Goal: Task Accomplishment & Management: Complete application form

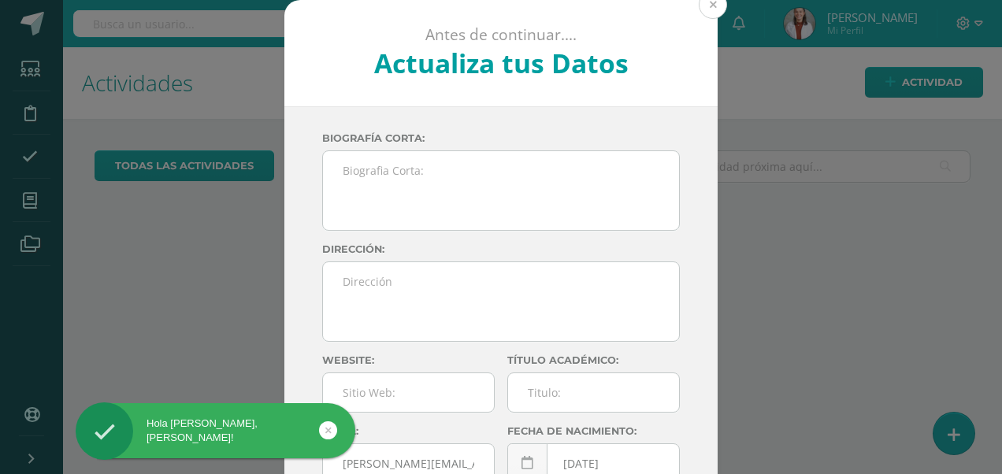
click at [708, 17] on button at bounding box center [713, 5] width 28 height 28
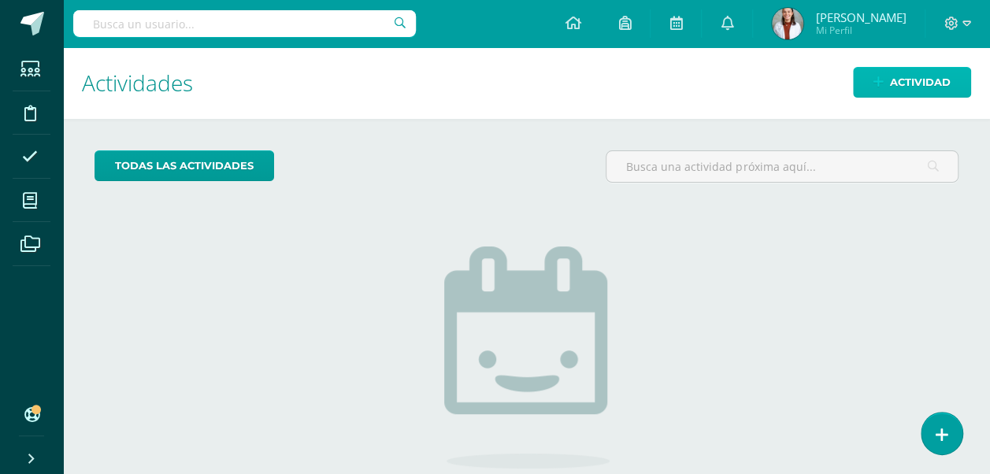
click at [894, 79] on span "Actividad" at bounding box center [920, 82] width 61 height 29
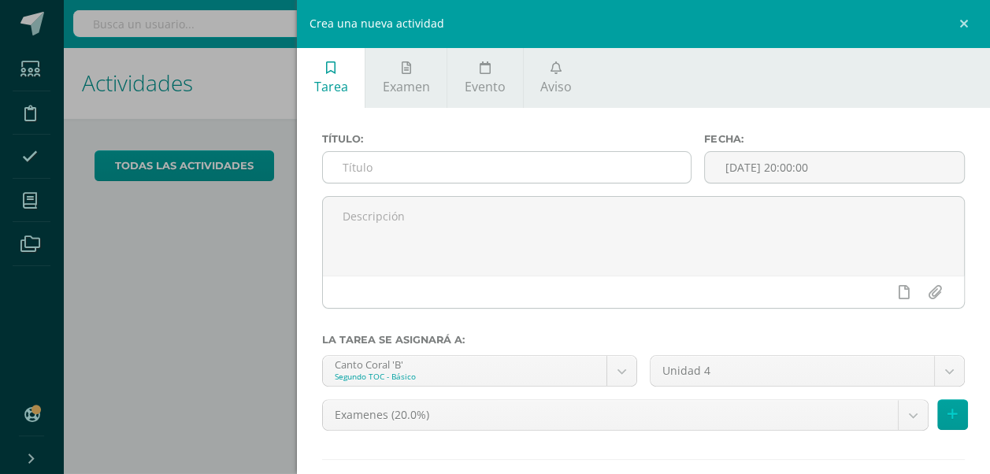
click at [517, 173] on input "text" at bounding box center [507, 167] width 368 height 31
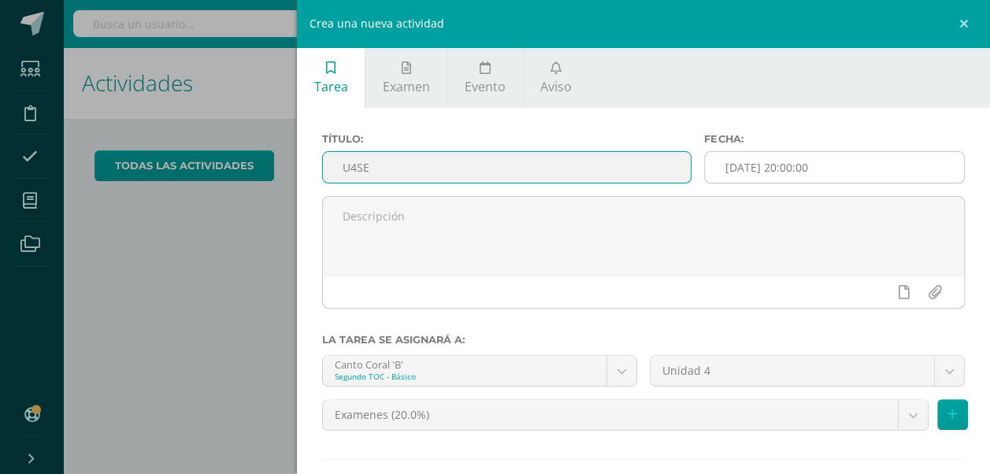
type input "U4SE"
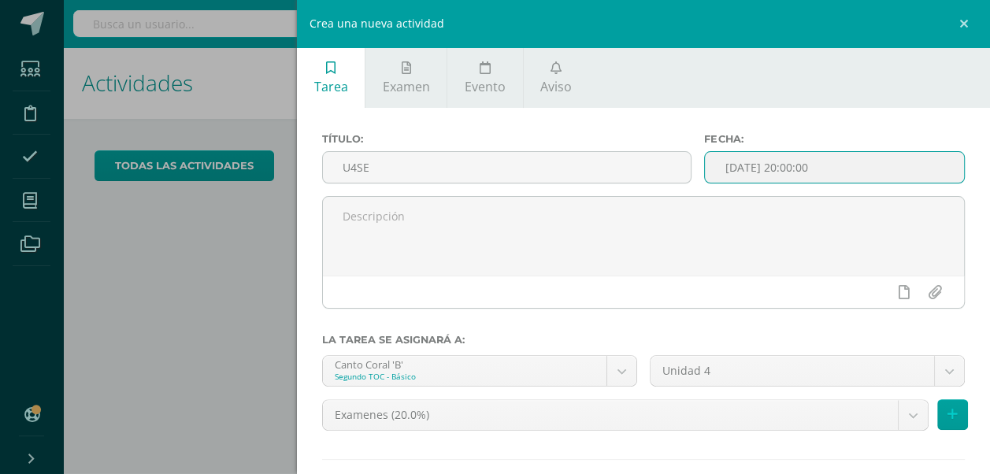
click at [742, 183] on input "[DATE] 20:00:00" at bounding box center [834, 167] width 259 height 31
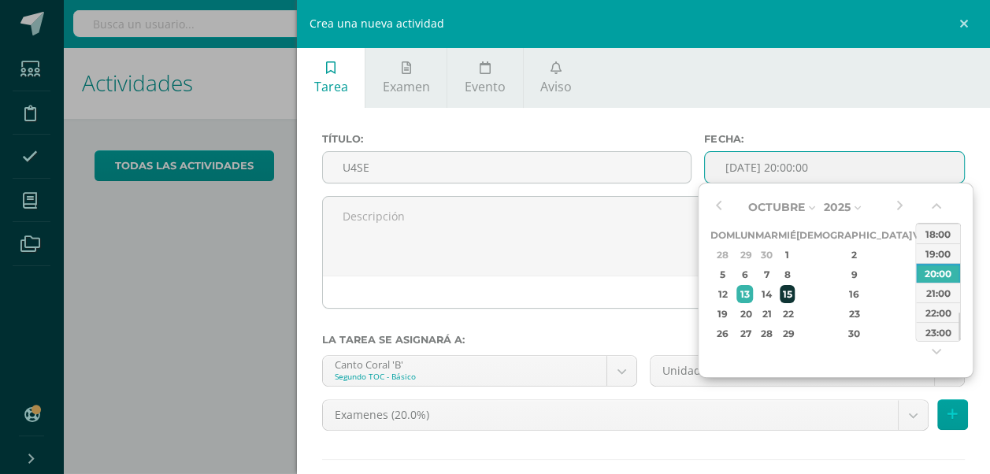
click at [794, 295] on div "15" at bounding box center [787, 294] width 14 height 18
type input "2025-10-15 20:00"
click at [661, 318] on div at bounding box center [643, 258] width 655 height 125
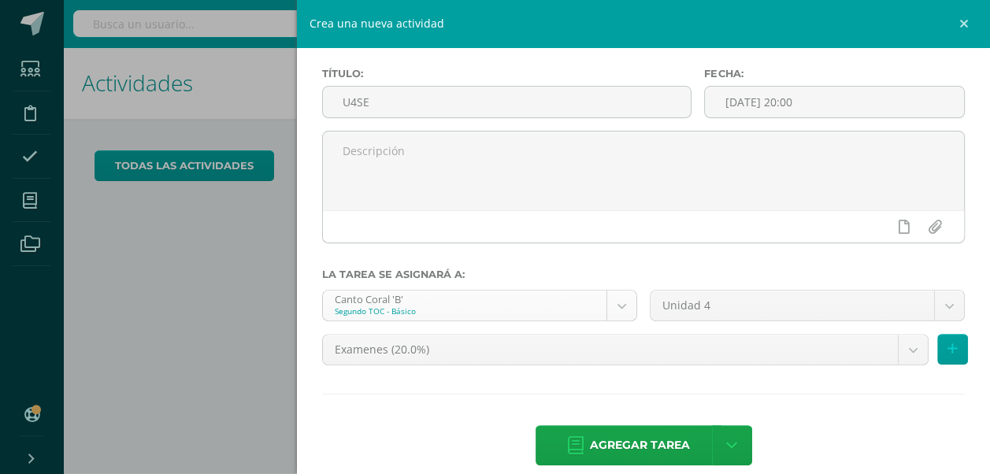
scroll to position [68, 0]
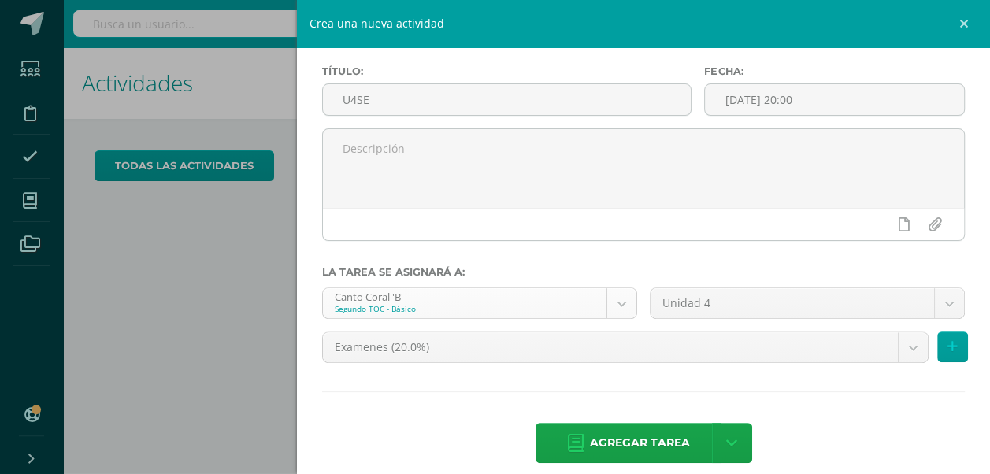
click at [625, 304] on body "Hola Renata Isabel, bienvenido a Edoo! Estudiantes Disciplina Asistencia Mis cu…" at bounding box center [495, 237] width 990 height 474
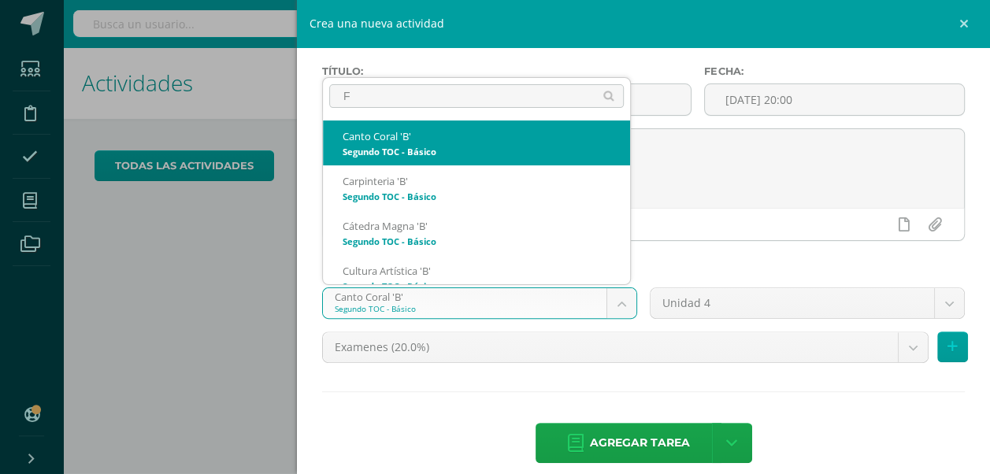
type input "FI"
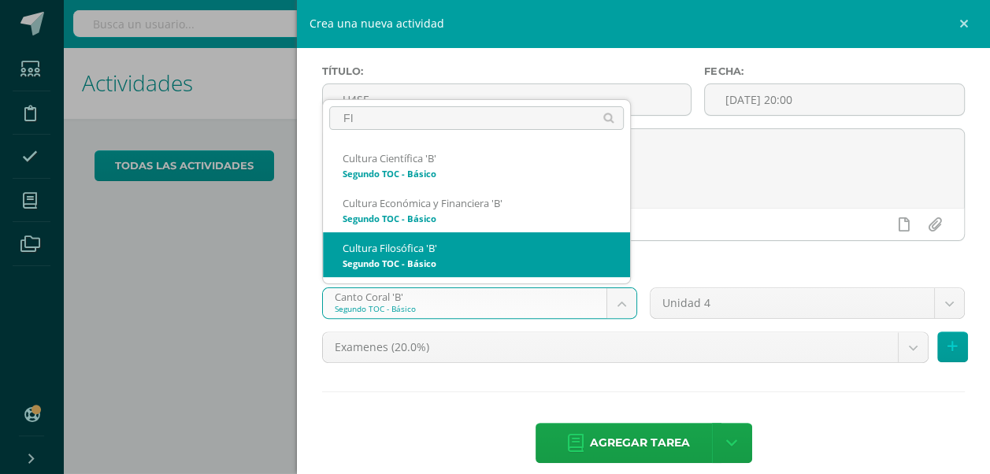
select select "143517"
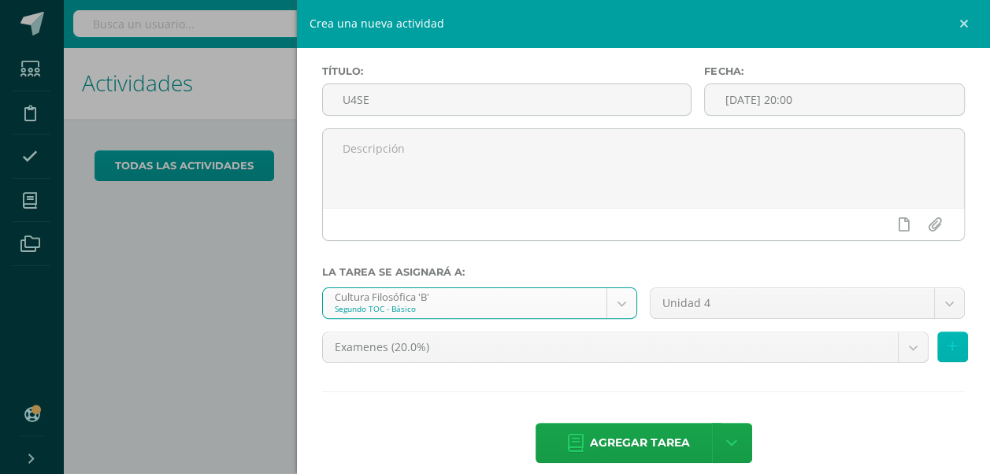
click at [948, 346] on icon at bounding box center [953, 346] width 10 height 13
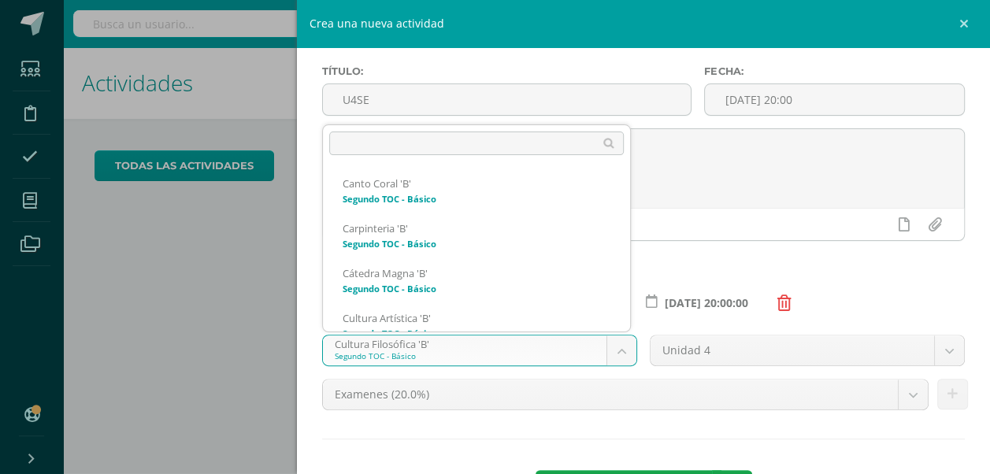
click at [611, 346] on body "Hola Renata Isabel, bienvenido a Edoo! Estudiantes Disciplina Asistencia Mis cu…" at bounding box center [495, 237] width 990 height 474
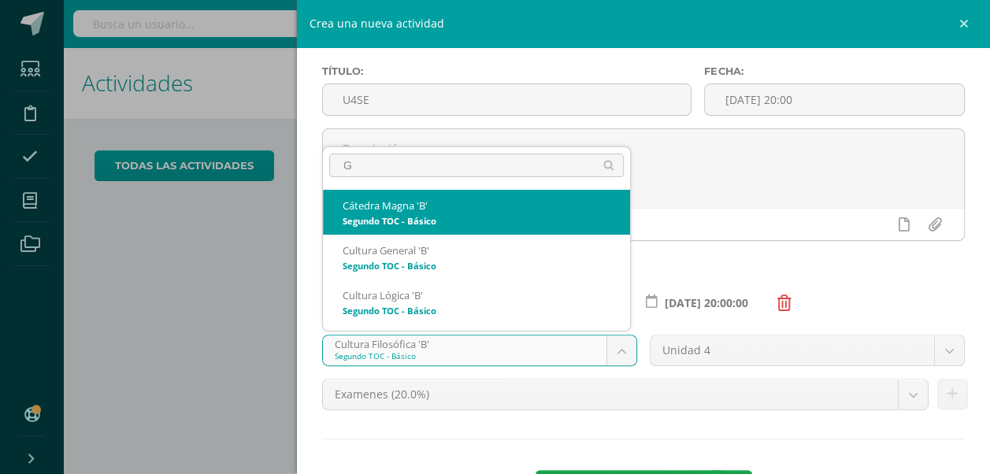
scroll to position [0, 0]
type input "GE"
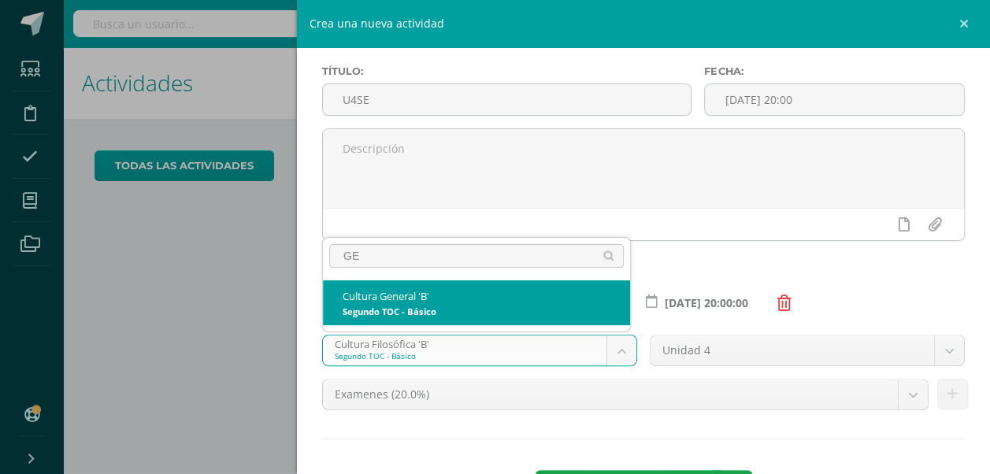
select select "143660"
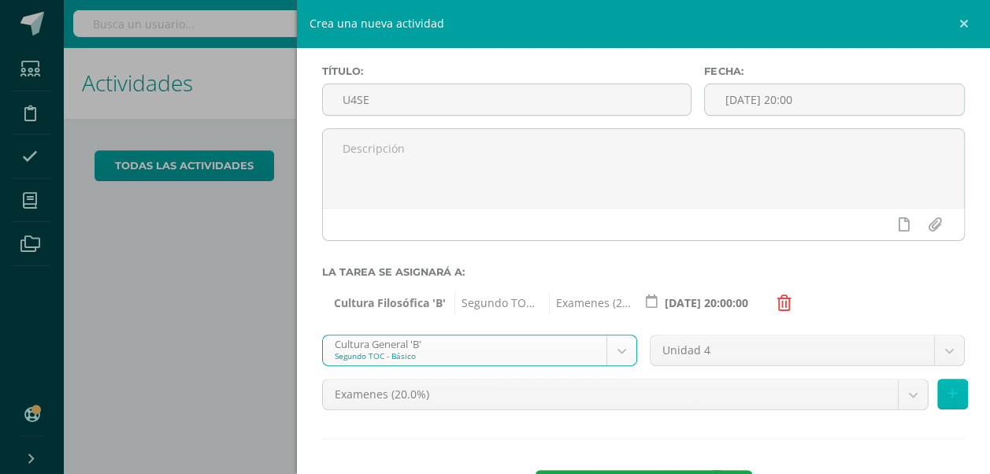
click at [948, 393] on icon at bounding box center [953, 394] width 10 height 13
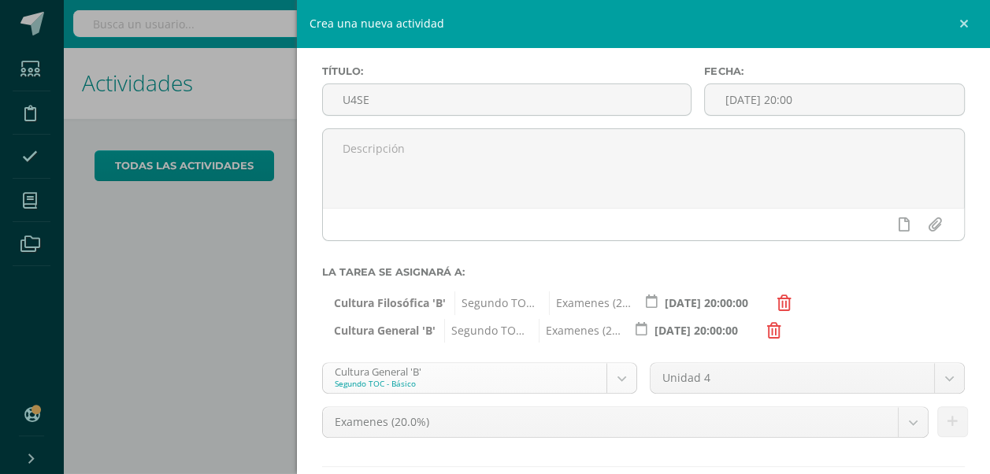
click at [612, 384] on body "Hola Renata Isabel, bienvenido a Edoo! Estudiantes Disciplina Asistencia Mis cu…" at bounding box center [495, 237] width 990 height 474
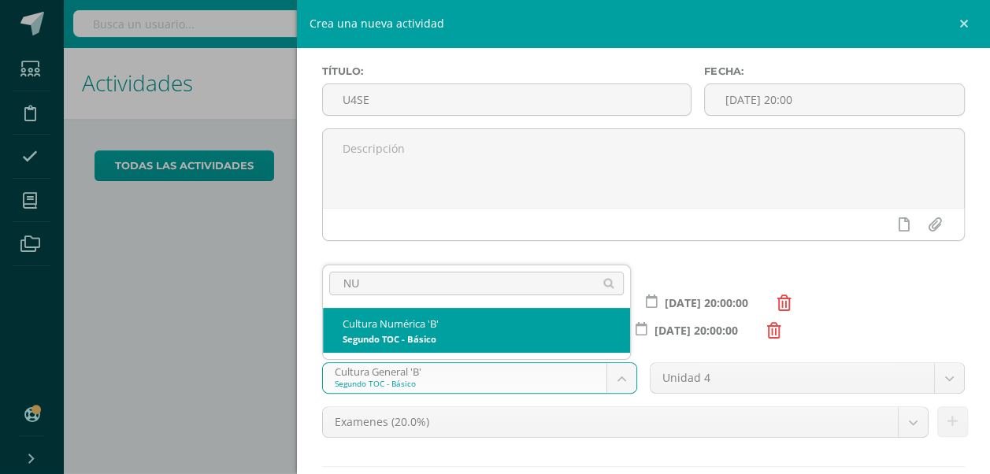
type input "NUM"
select select "143556"
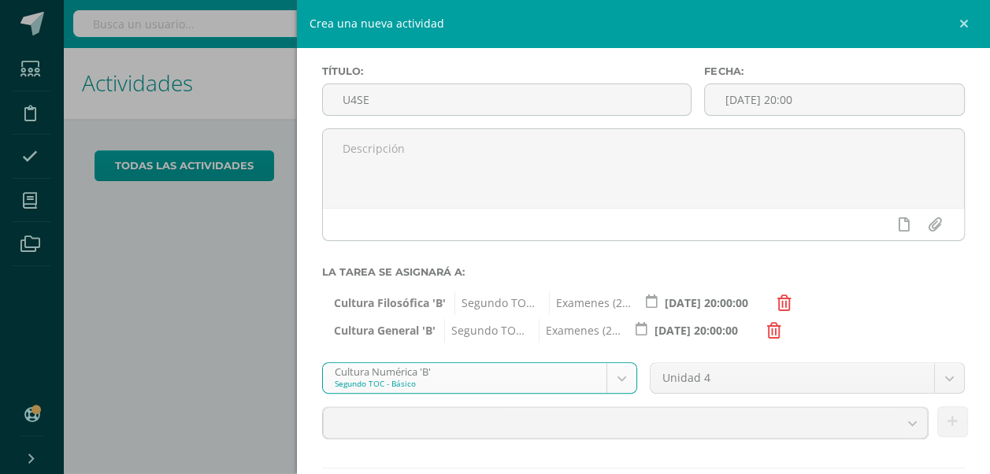
scroll to position [87, 0]
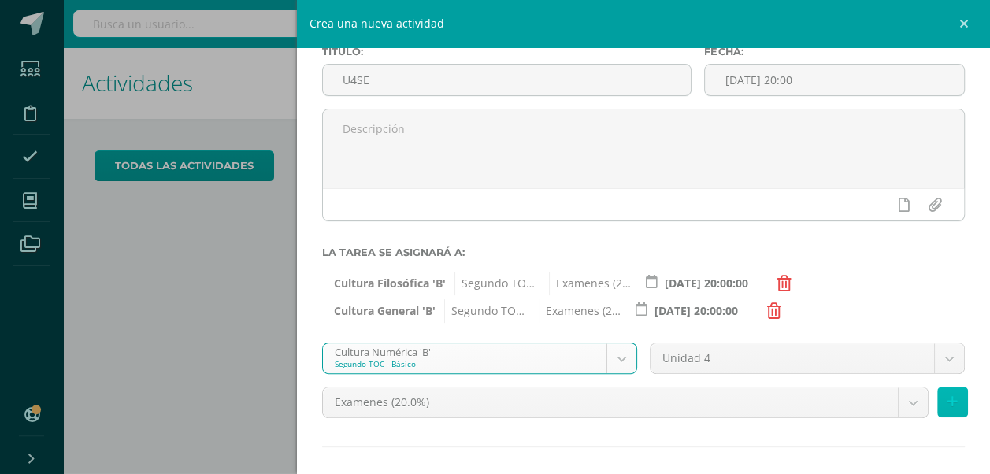
click at [937, 403] on button at bounding box center [952, 402] width 31 height 31
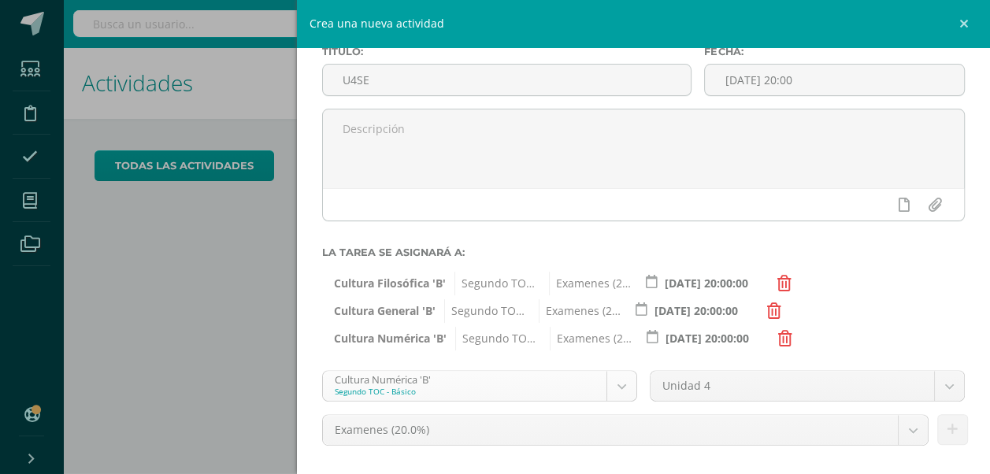
click at [619, 388] on body "Hola Renata Isabel, bienvenido a Edoo! Estudiantes Disciplina Asistencia Mis cu…" at bounding box center [495, 237] width 990 height 474
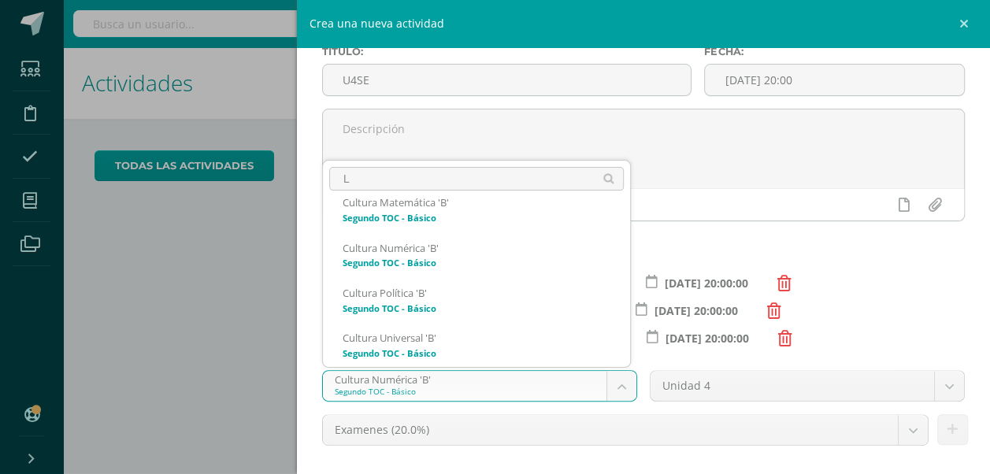
scroll to position [0, 0]
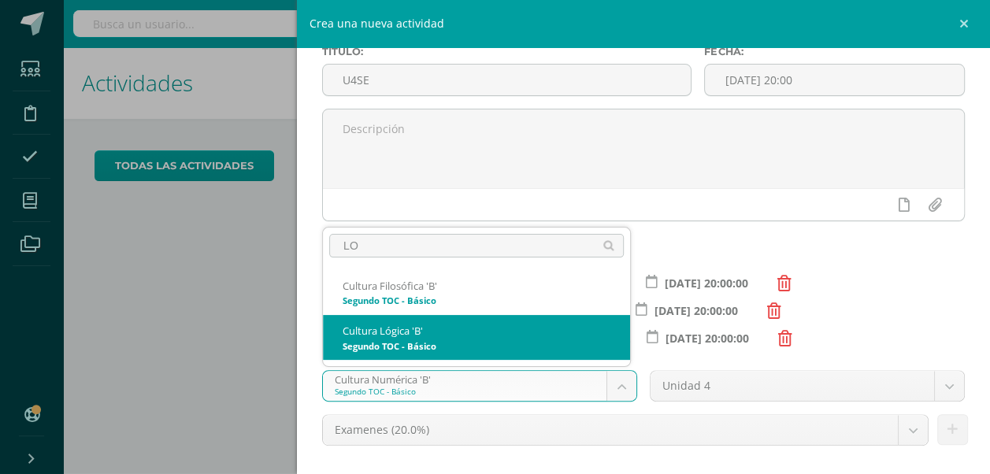
type input "LO"
select select "143608"
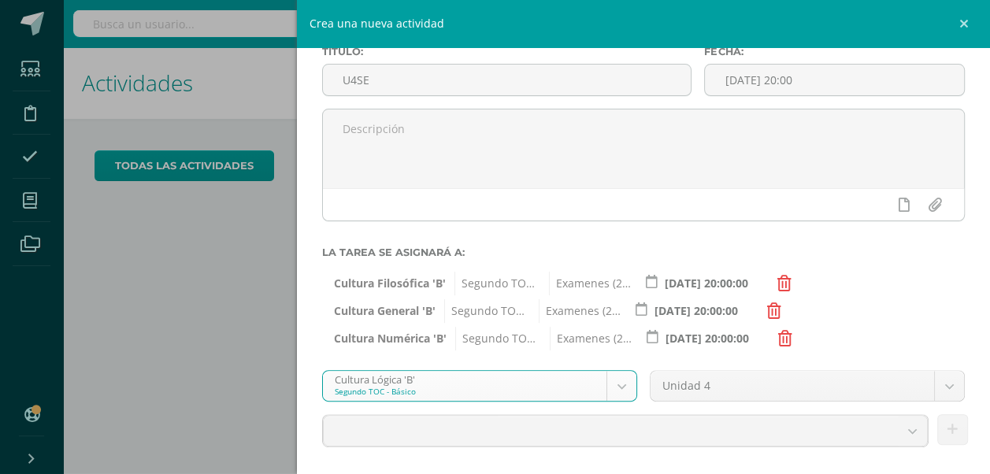
scroll to position [122, 0]
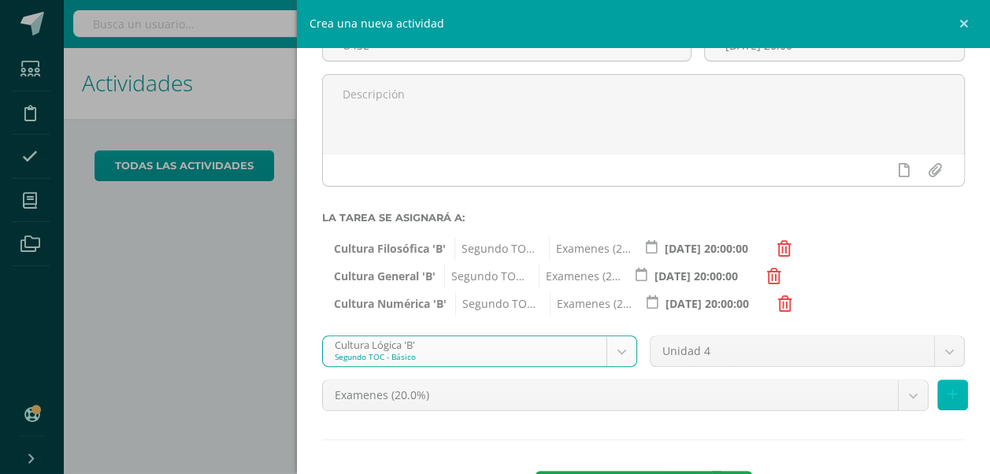
click at [945, 402] on button at bounding box center [952, 395] width 31 height 31
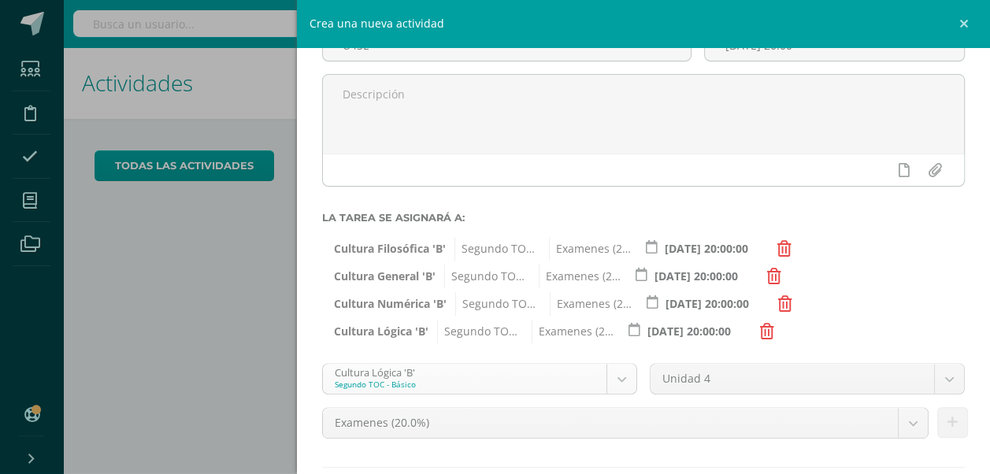
click at [612, 377] on body "Hola Renata Isabel, bienvenido a Edoo! Estudiantes Disciplina Asistencia Mis cu…" at bounding box center [495, 237] width 990 height 474
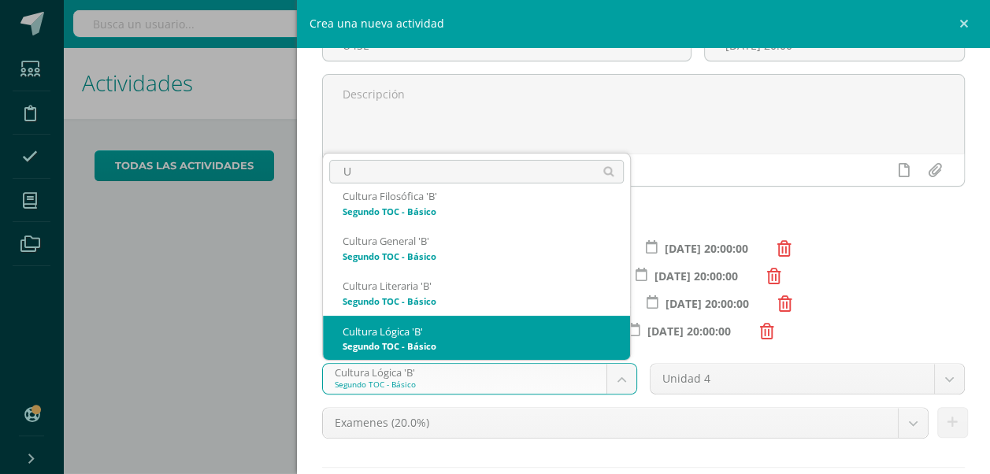
scroll to position [0, 0]
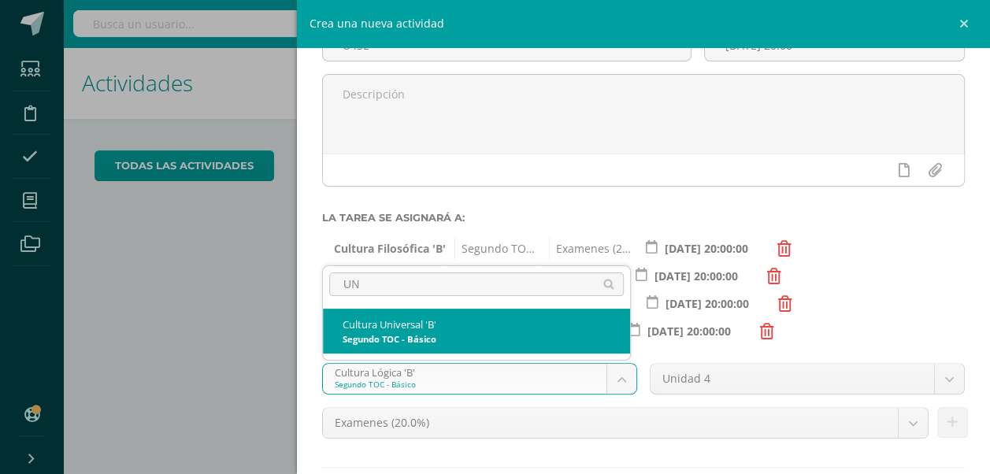
type input "UNI"
select select "143621"
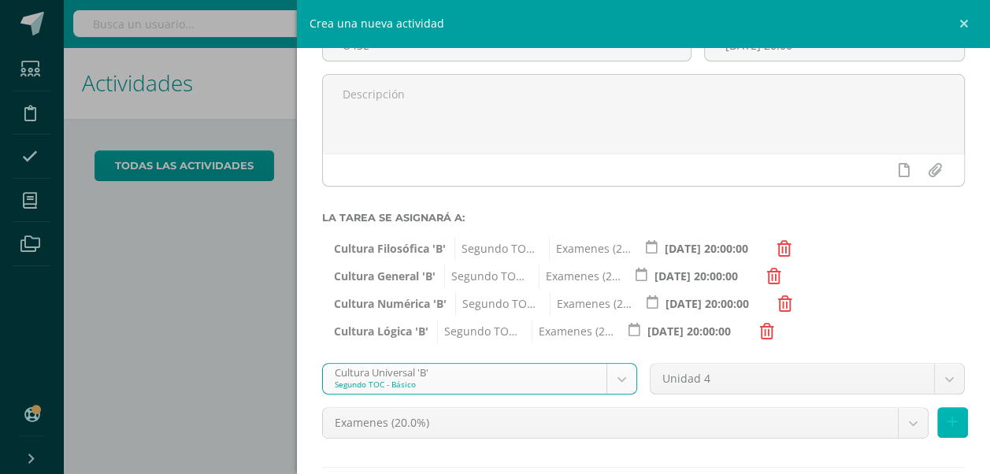
click at [948, 422] on icon at bounding box center [953, 422] width 10 height 13
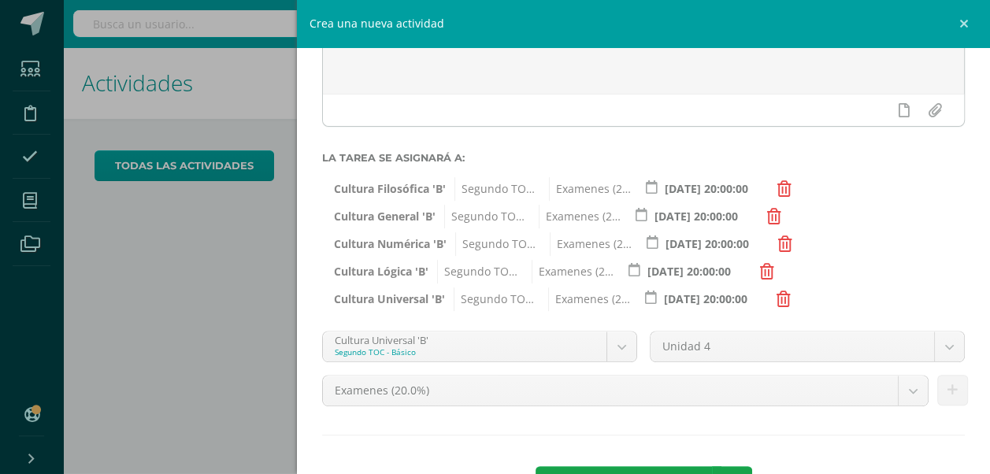
scroll to position [187, 0]
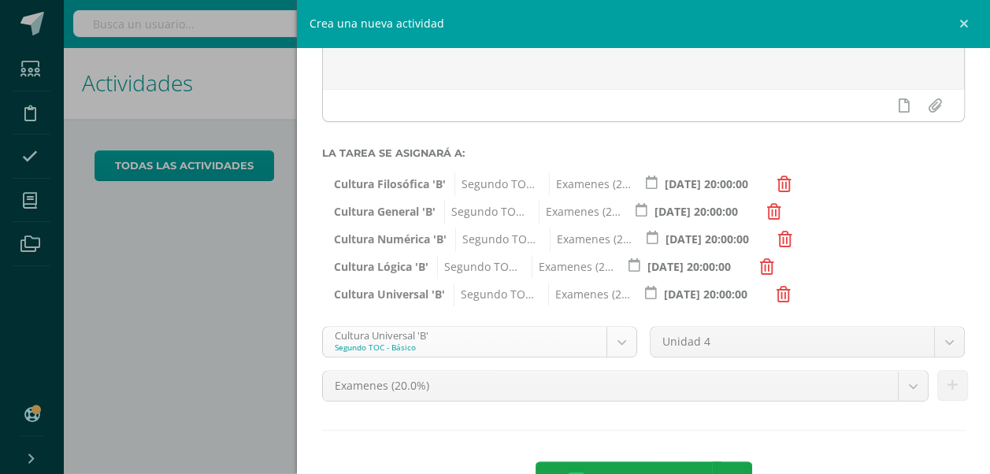
click at [627, 347] on body "Hola Renata Isabel, bienvenido a Edoo! Estudiantes Disciplina Asistencia Mis cu…" at bounding box center [495, 237] width 990 height 474
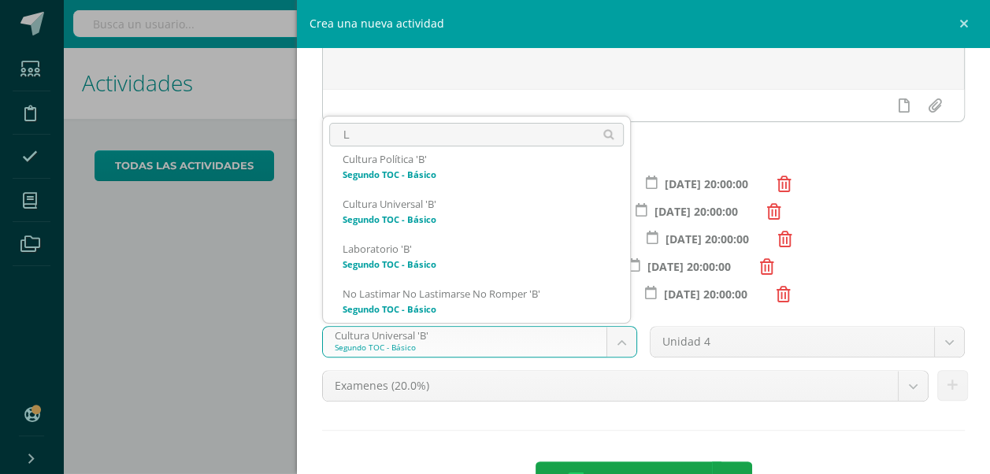
scroll to position [0, 0]
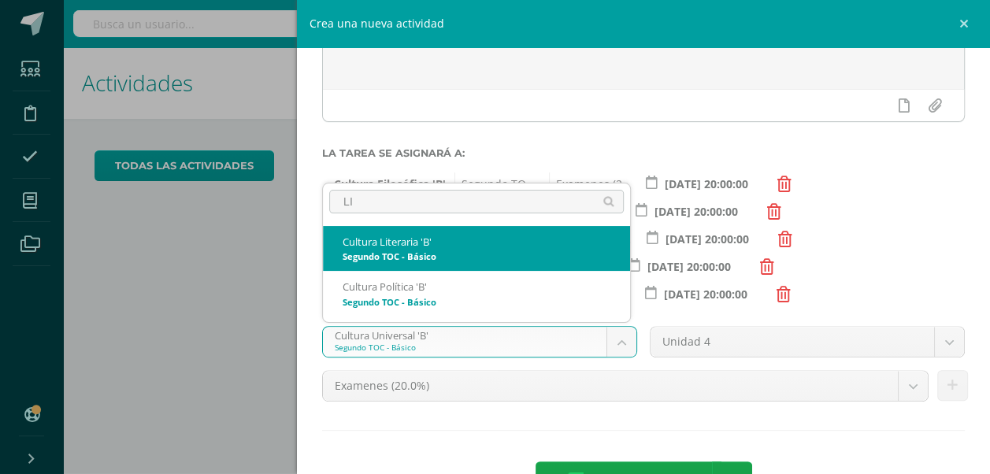
type input "LIT"
select select "143647"
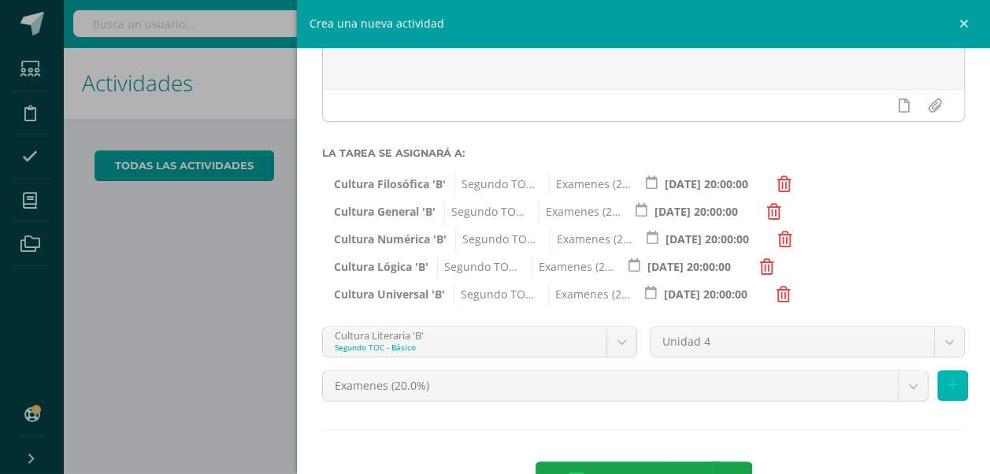
click at [937, 390] on button at bounding box center [952, 385] width 31 height 31
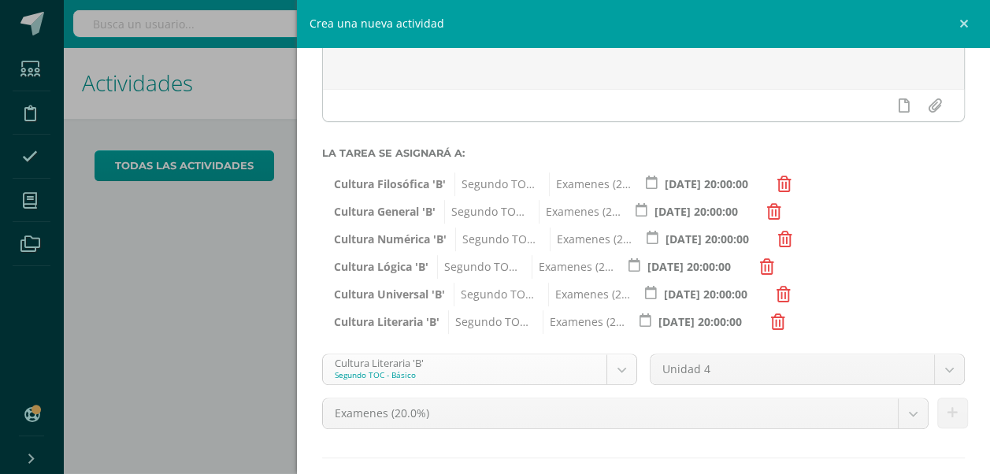
click at [614, 361] on body "Hola Renata Isabel, bienvenido a Edoo! Estudiantes Disciplina Asistencia Mis cu…" at bounding box center [495, 237] width 990 height 474
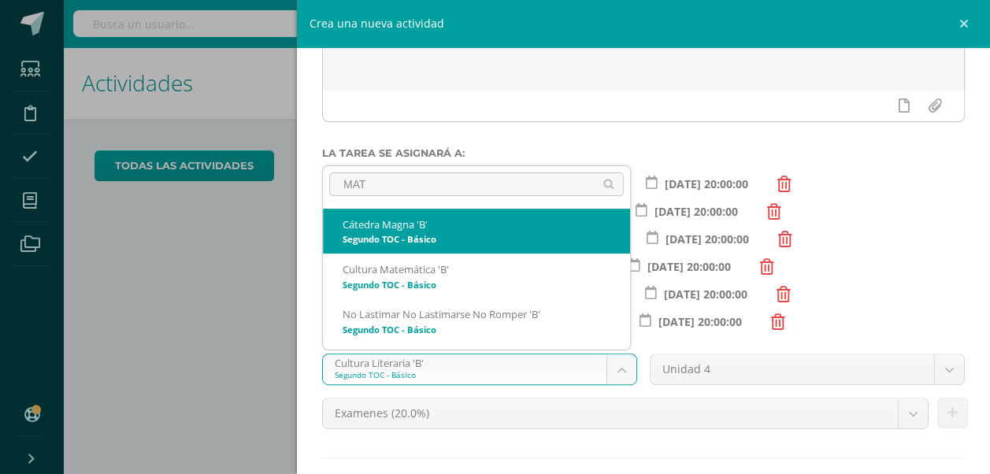
type input "MATE"
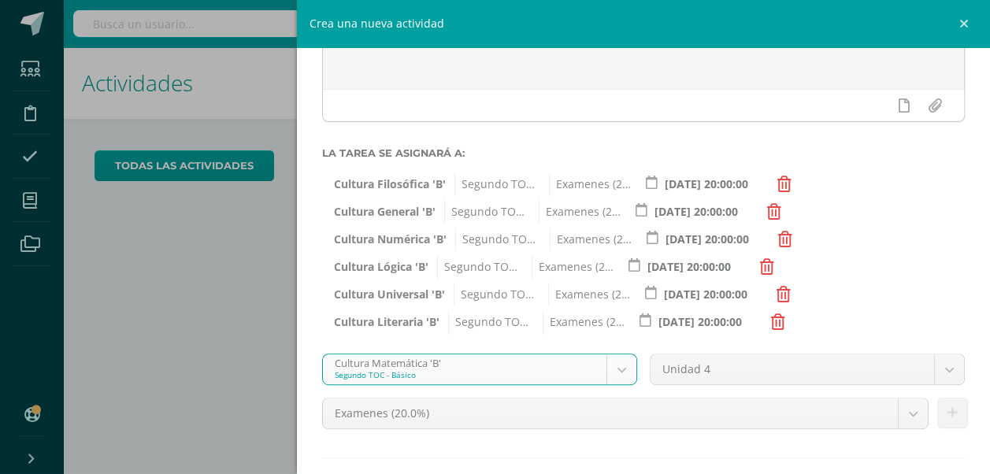
select select "143569"
click at [948, 416] on icon at bounding box center [953, 413] width 10 height 13
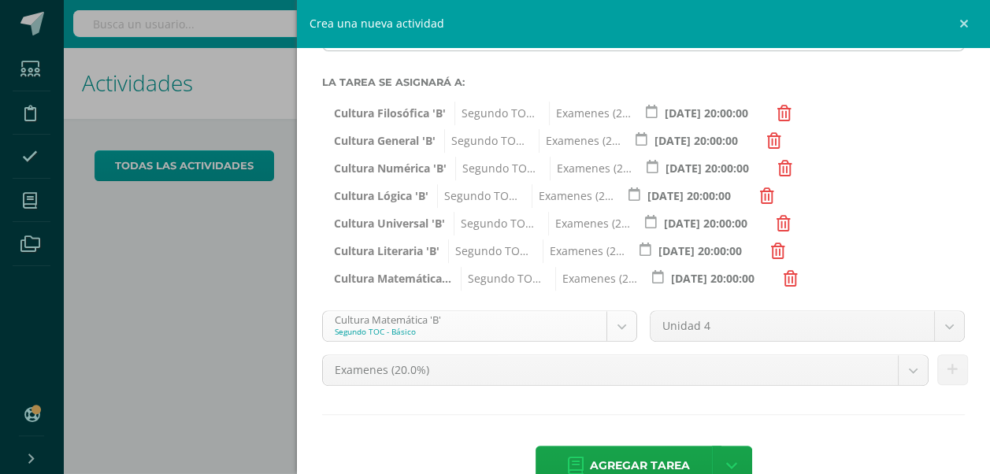
scroll to position [258, 0]
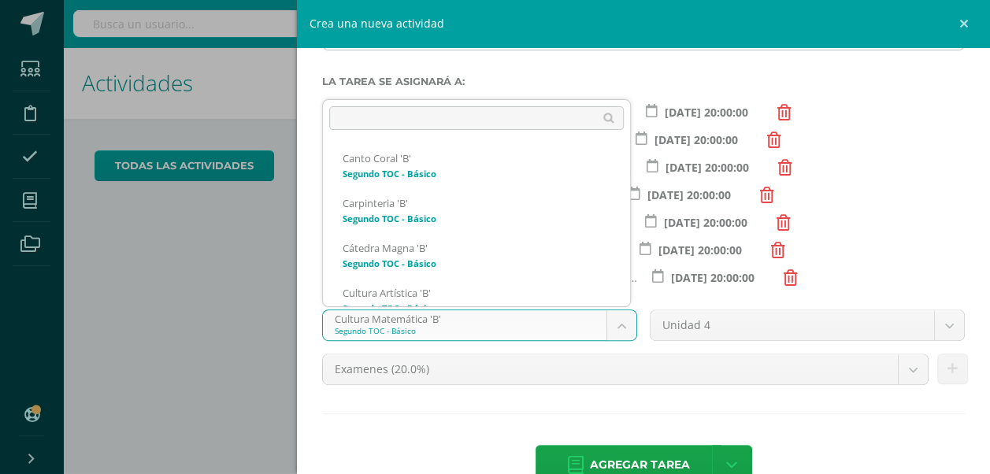
click at [619, 331] on body "Hola Renata Isabel, bienvenido a Edoo! Estudiantes Disciplina Asistencia Mis cu…" at bounding box center [495, 237] width 990 height 474
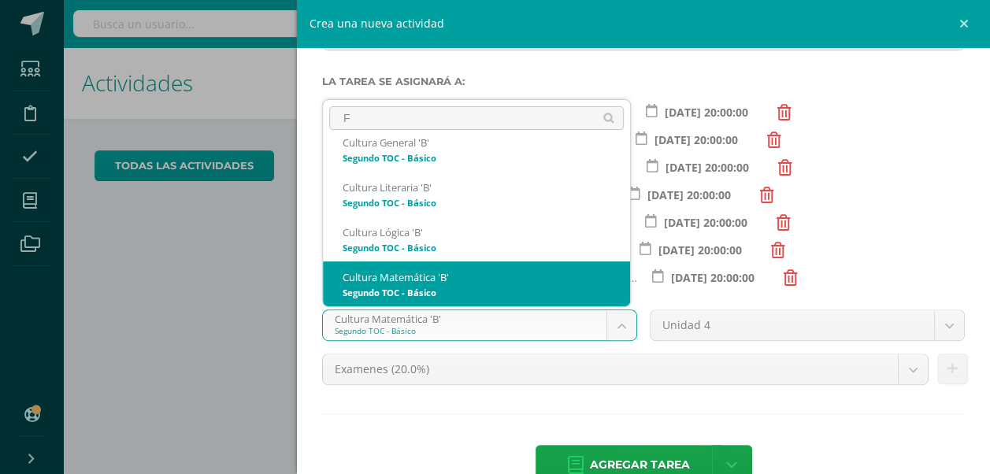
scroll to position [0, 0]
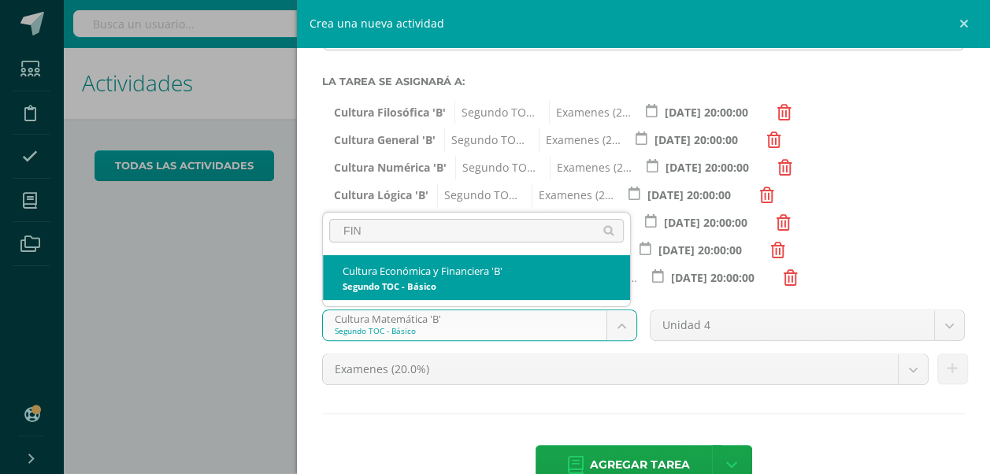
type input "FIN"
select select "143582"
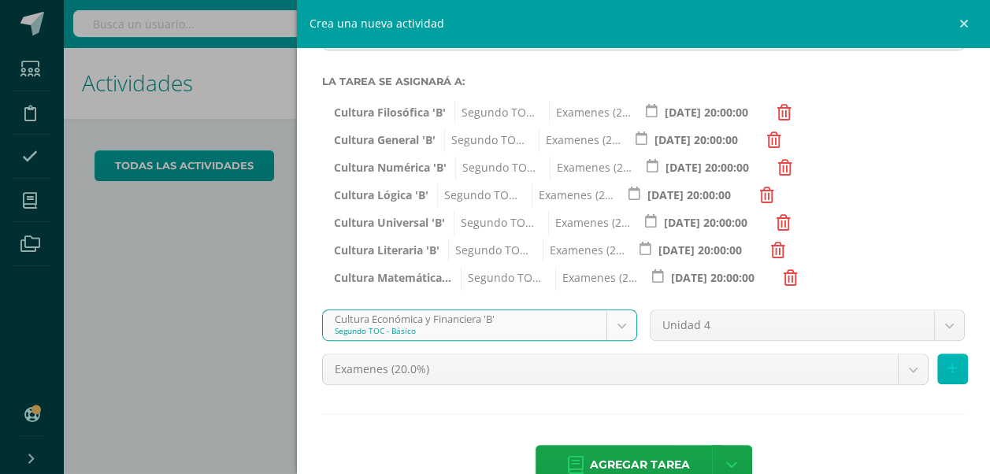
click at [945, 369] on button at bounding box center [952, 369] width 31 height 31
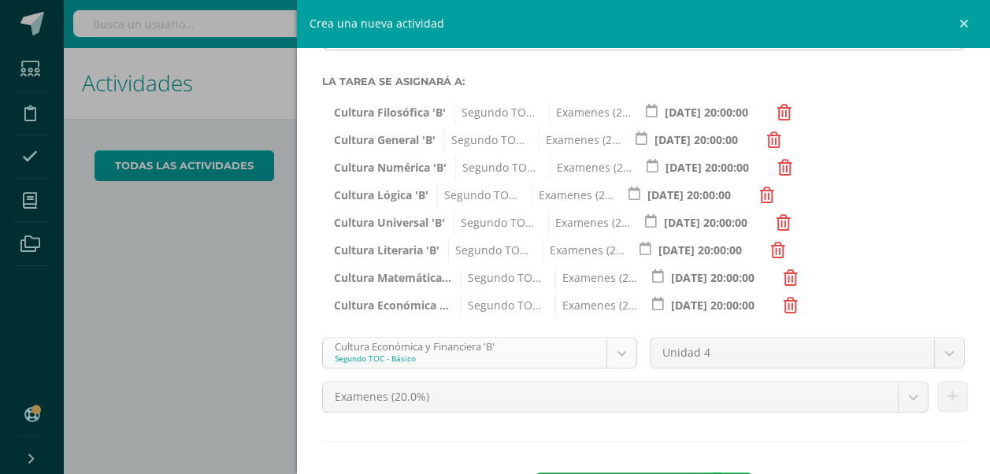
click at [614, 348] on body "Hola Renata Isabel, bienvenido a Edoo! Estudiantes Disciplina Asistencia Mis cu…" at bounding box center [495, 237] width 990 height 474
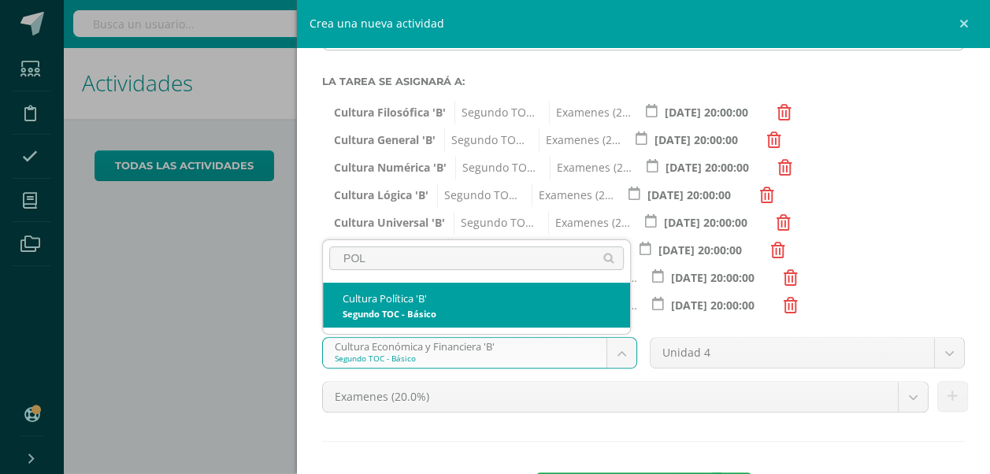
type input "POL"
select select "143530"
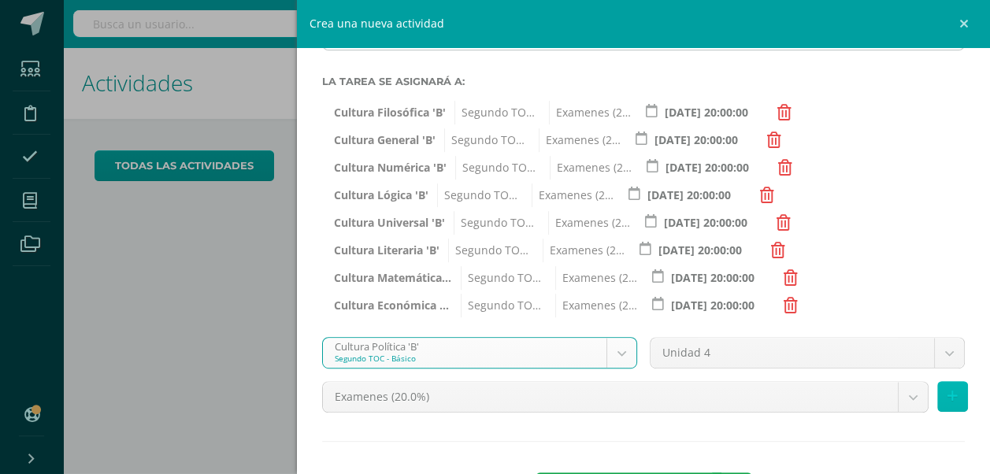
click at [948, 395] on icon at bounding box center [953, 396] width 10 height 13
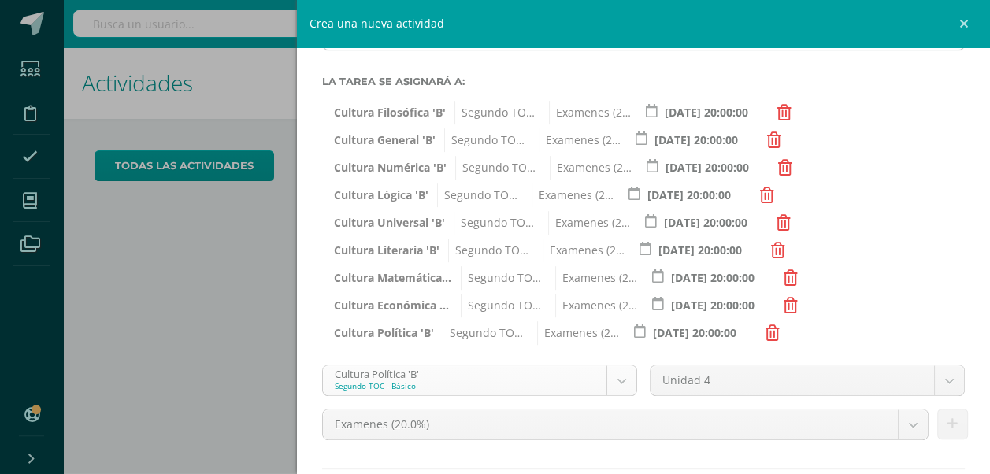
click at [621, 395] on body "Hola Renata Isabel, bienvenido a Edoo! Estudiantes Disciplina Asistencia Mis cu…" at bounding box center [495, 237] width 990 height 474
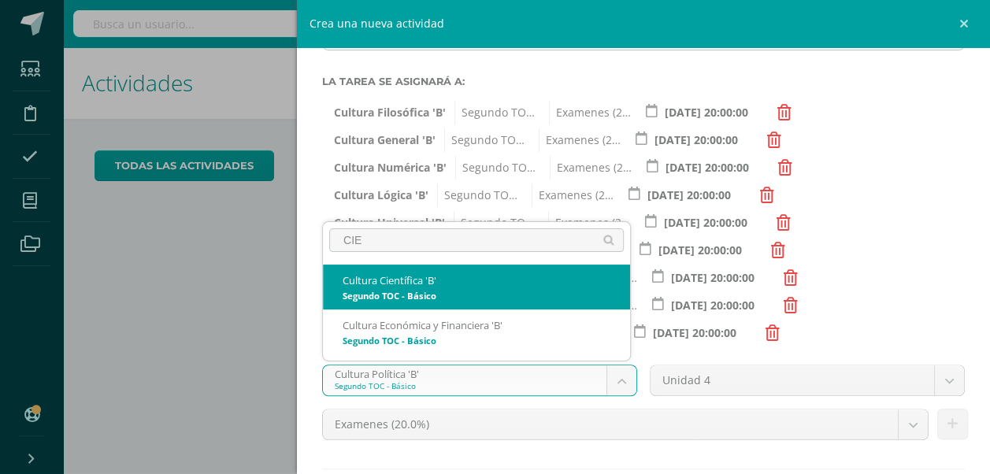
type input "CIE"
select select "143478"
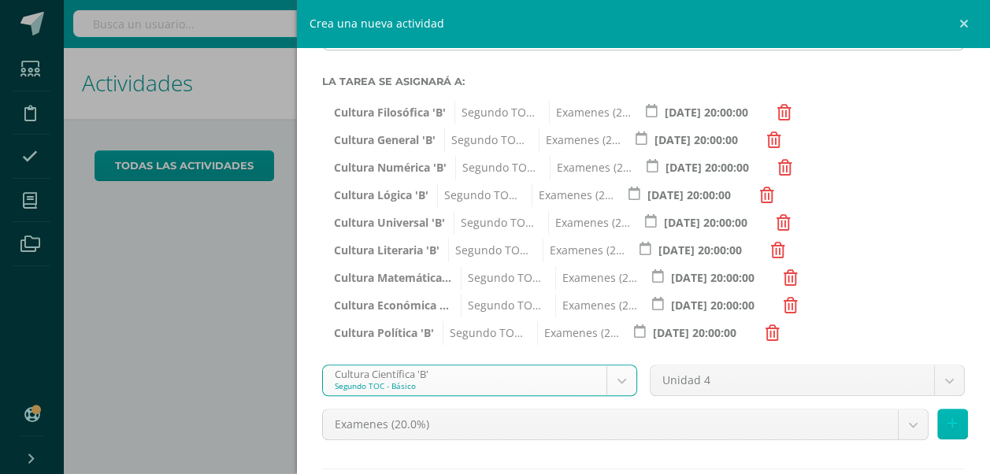
click at [948, 429] on icon at bounding box center [953, 424] width 10 height 13
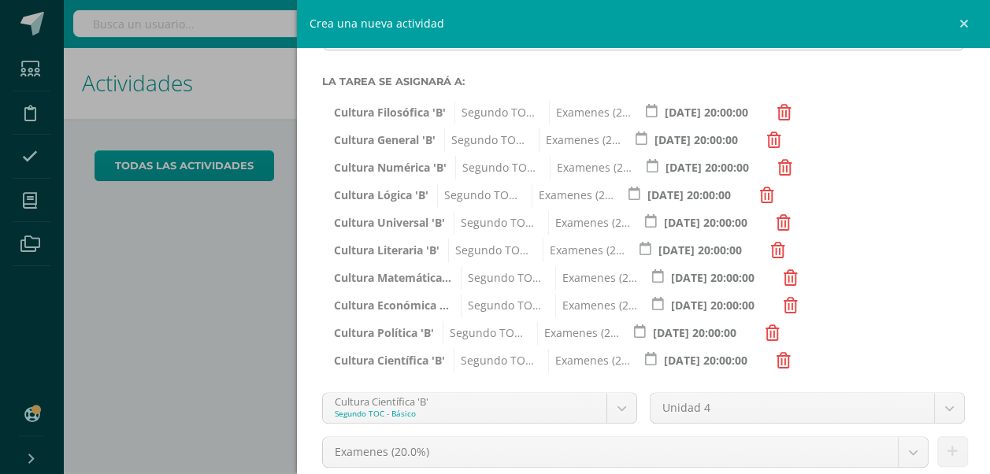
click at [121, 347] on div "Crea una nueva actividad Tarea Examen Evento Aviso Título: U4SE Fecha: 2025-10-…" at bounding box center [495, 237] width 990 height 474
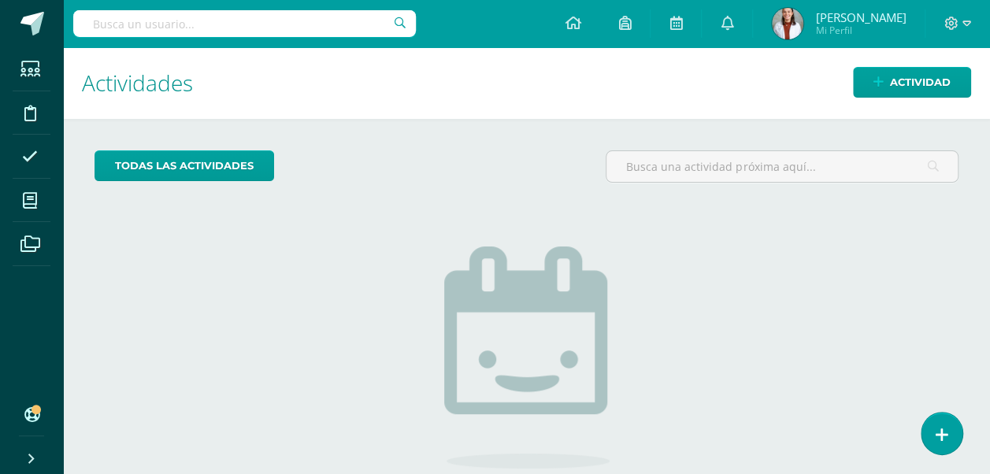
click at [892, 117] on div "Actividad" at bounding box center [902, 82] width 175 height 70
click at [904, 74] on span "Actividad" at bounding box center [920, 82] width 61 height 29
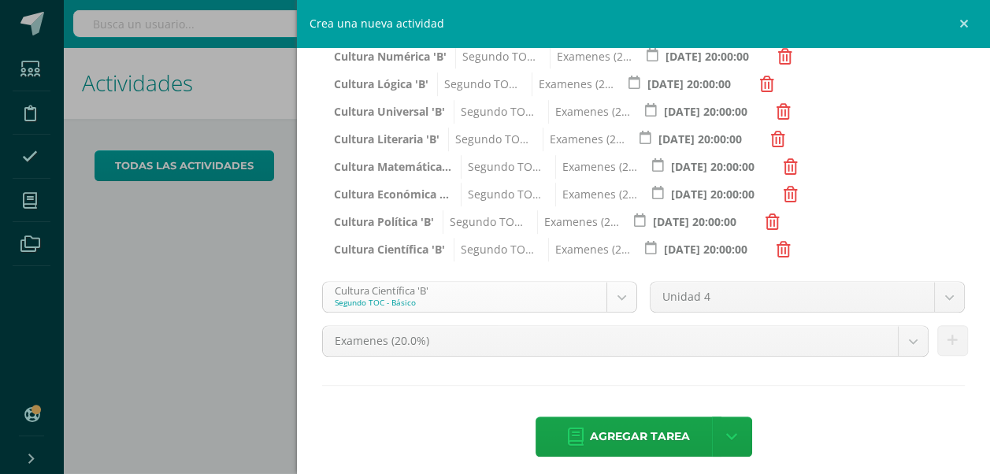
scroll to position [61, 0]
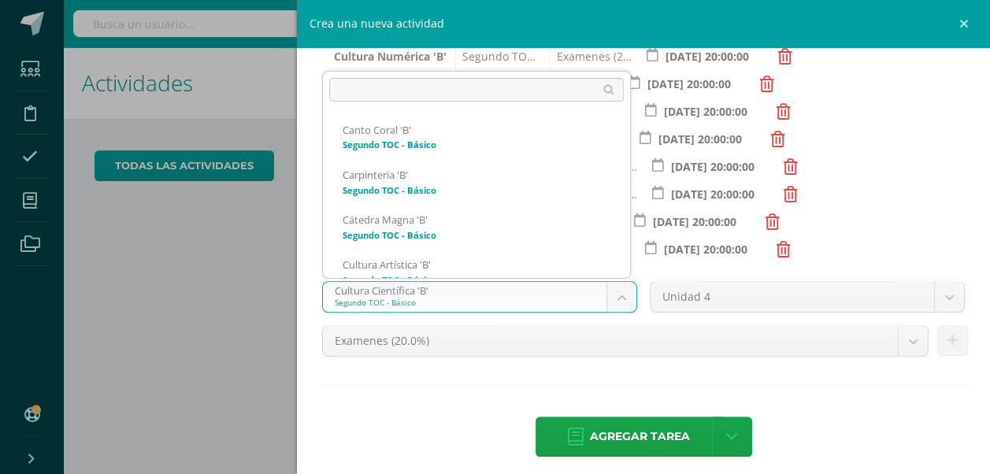
click at [607, 291] on body "Hola Renata Isabel, bienvenido a Edoo! Estudiantes Disciplina Asistencia Mis cu…" at bounding box center [495, 237] width 990 height 474
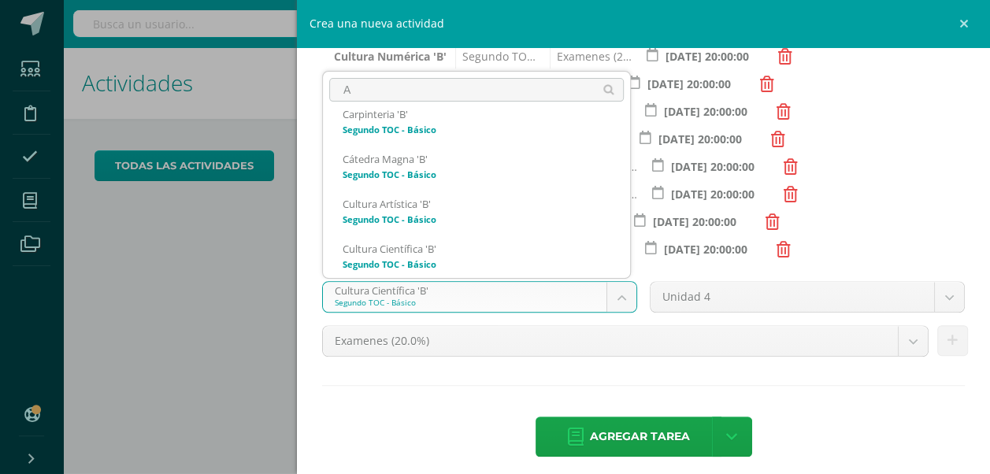
scroll to position [0, 0]
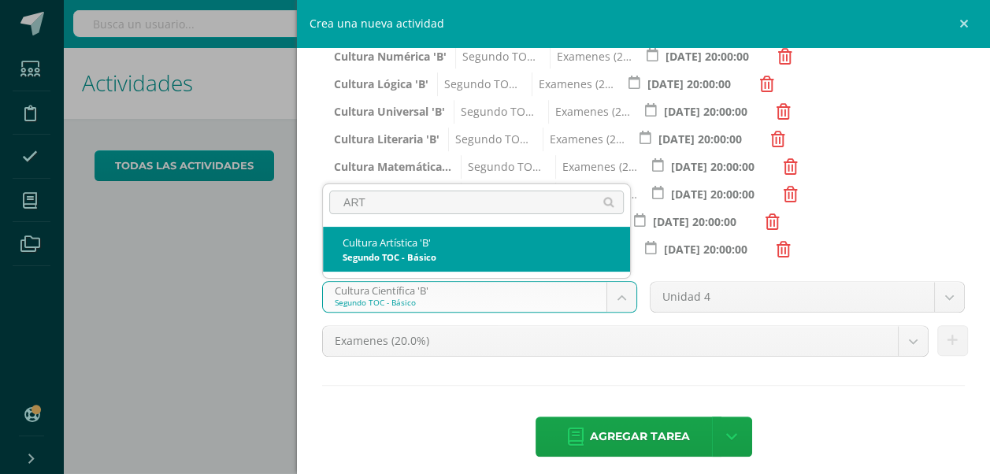
type input "ART"
select select "143543"
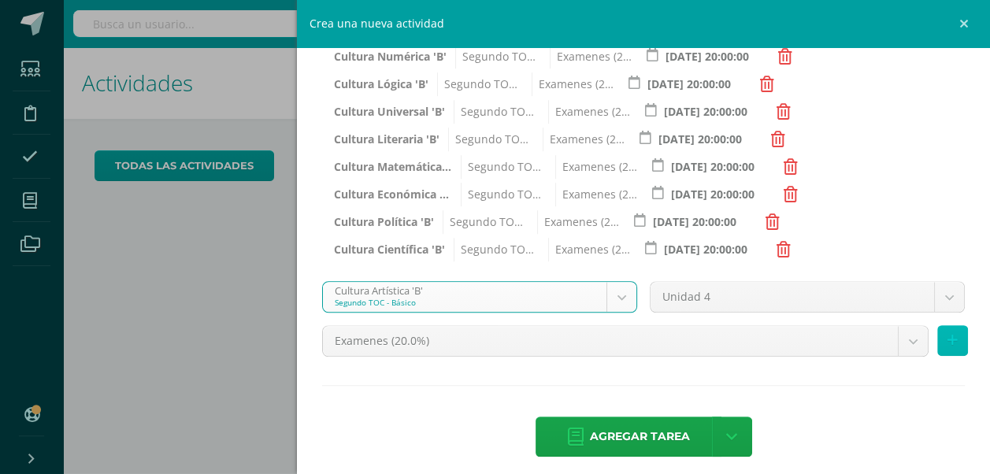
click at [937, 354] on button at bounding box center [952, 340] width 31 height 31
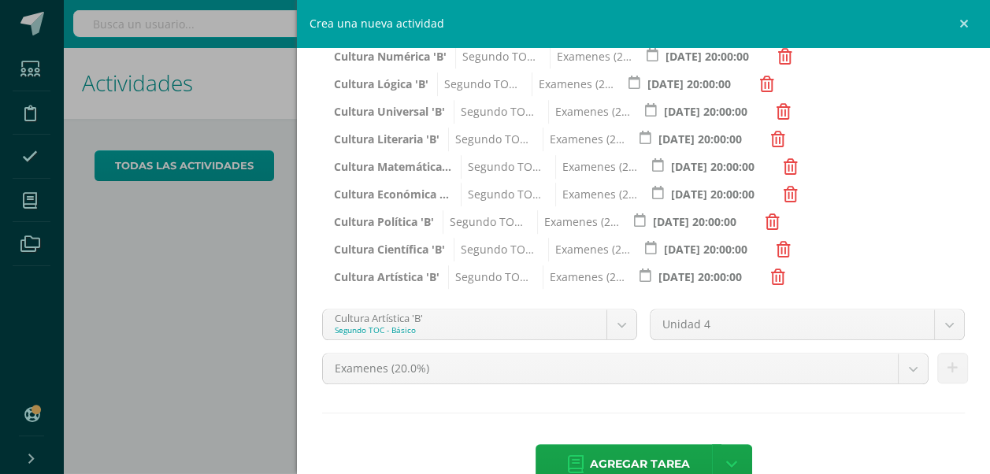
click at [612, 331] on body "Hola Renata Isabel, bienvenido a Edoo! Estudiantes Disciplina Asistencia Mis cu…" at bounding box center [495, 237] width 990 height 474
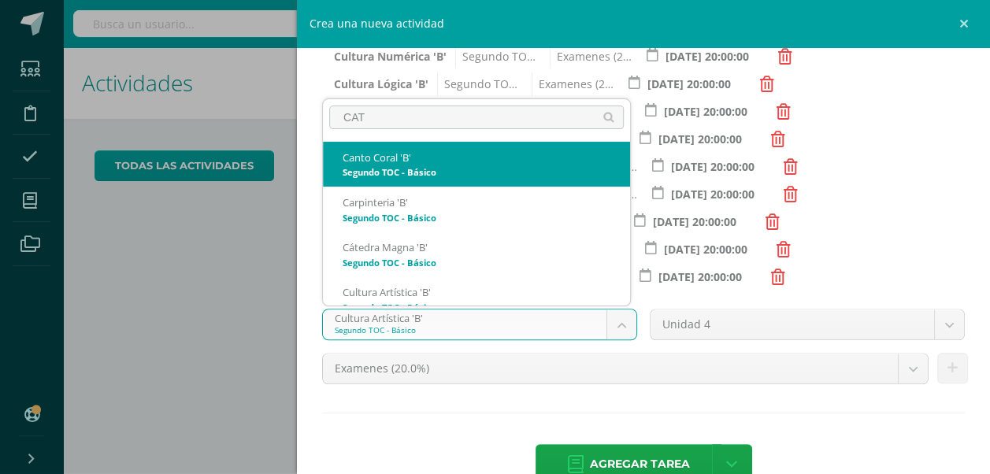
type input "CATE"
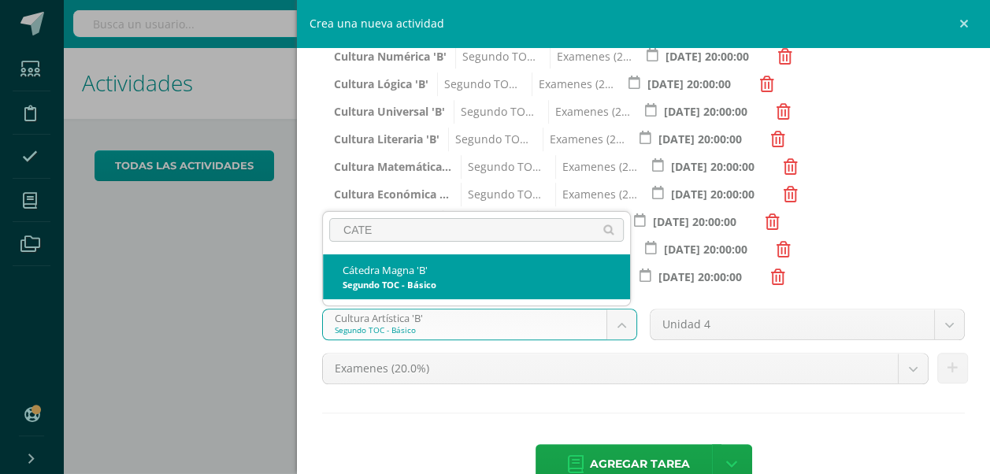
select select "143634"
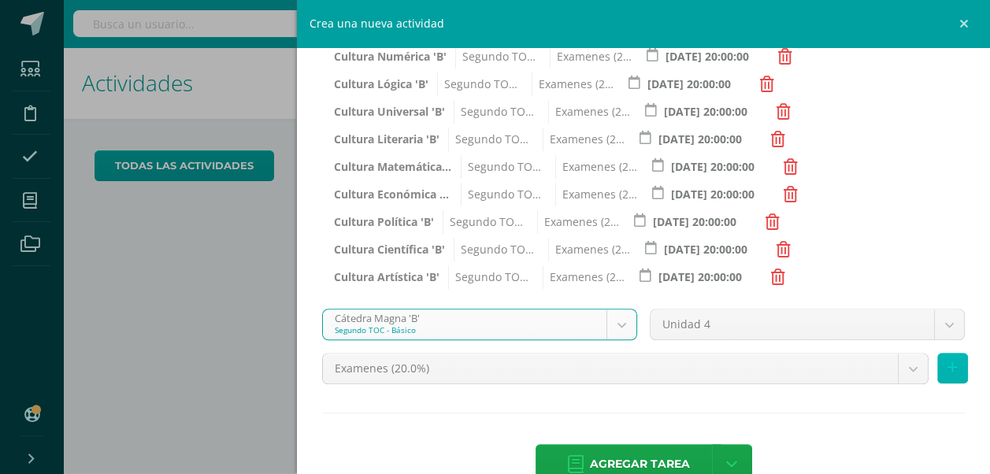
click at [948, 370] on icon at bounding box center [953, 368] width 10 height 13
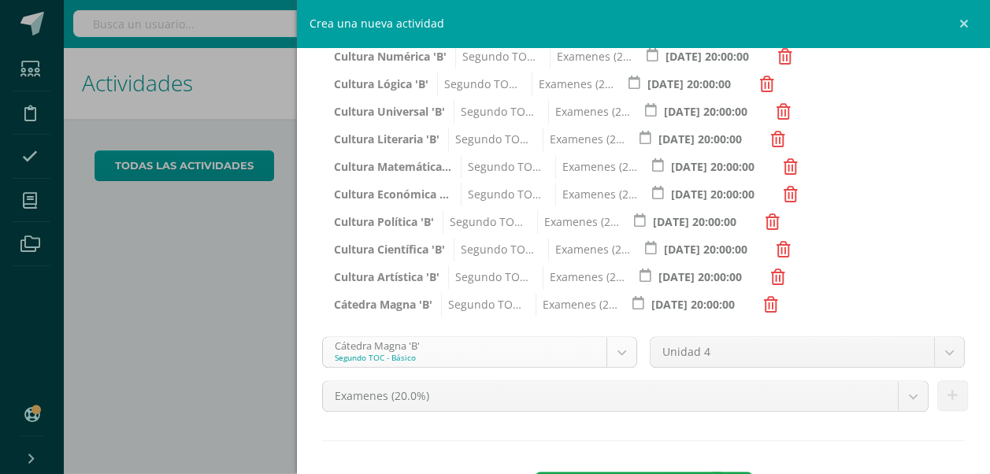
click at [614, 353] on body "Hola Renata Isabel, bienvenido a Edoo! Estudiantes Disciplina Asistencia Mis cu…" at bounding box center [495, 237] width 990 height 474
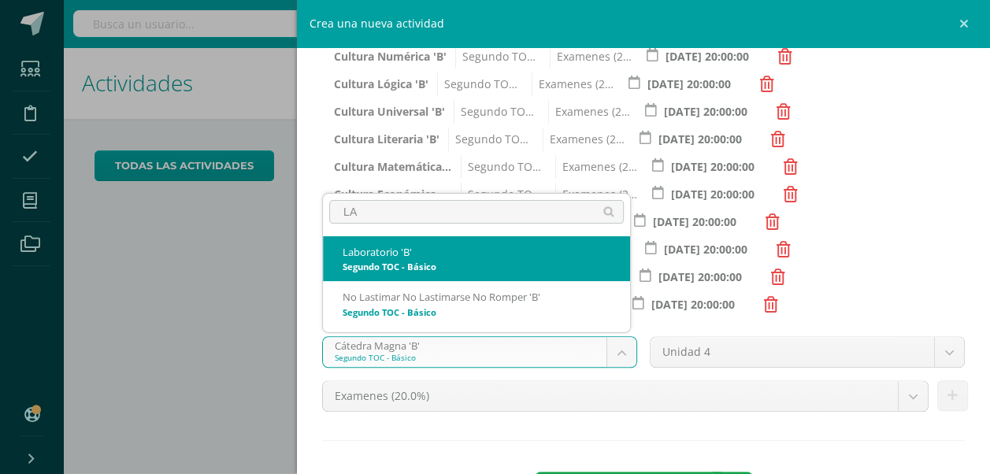
type input "LAB"
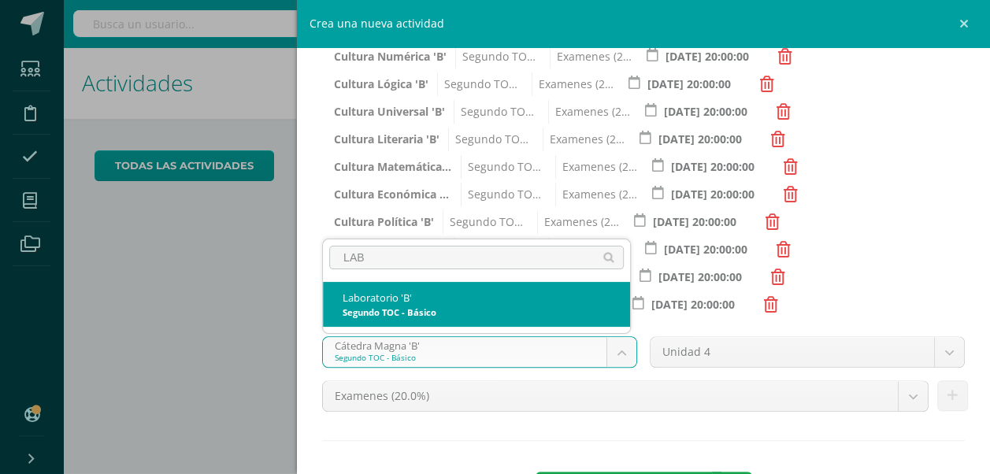
select select "143465"
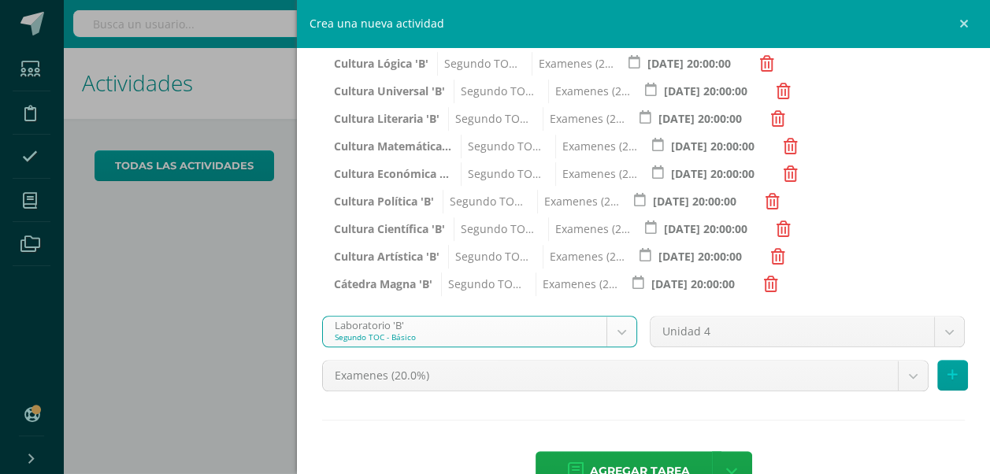
scroll to position [392, 0]
click at [620, 325] on body "Hola Renata Isabel, bienvenido a Edoo! Estudiantes Disciplina Asistencia Mis cu…" at bounding box center [495, 237] width 990 height 474
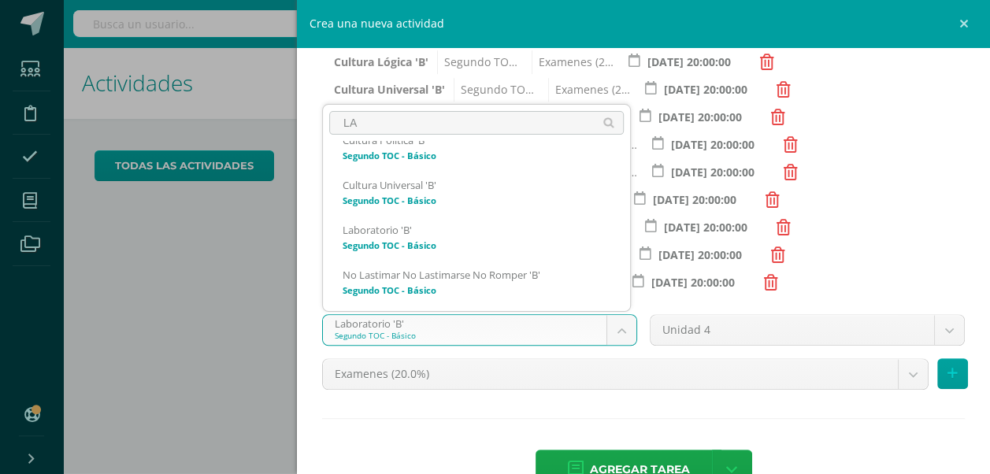
scroll to position [0, 0]
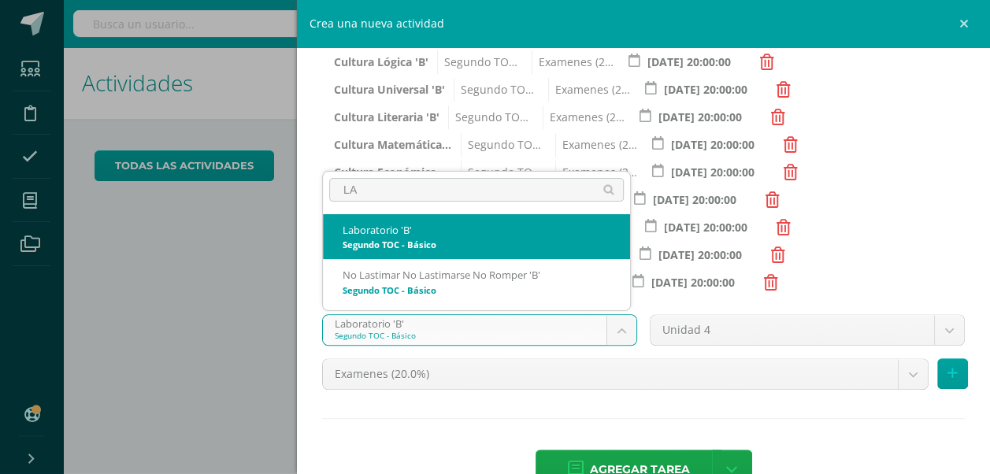
type input "L"
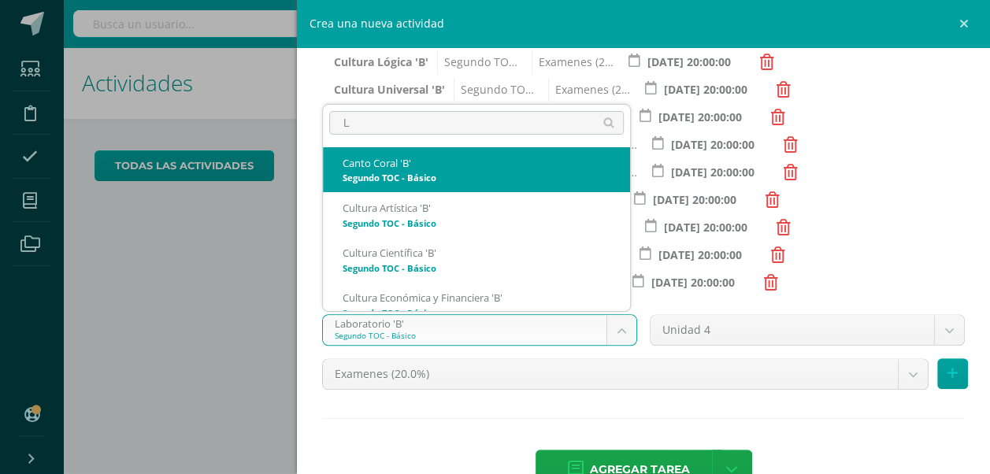
type input "LA"
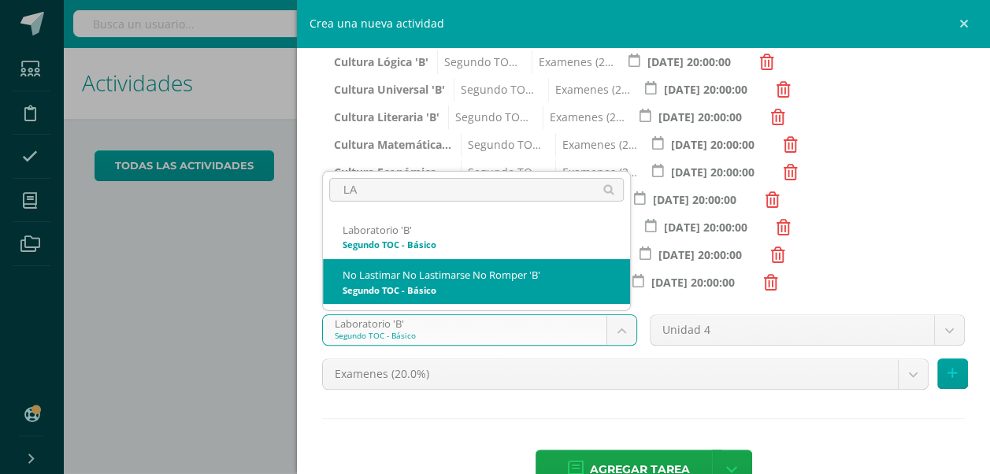
select select "143504"
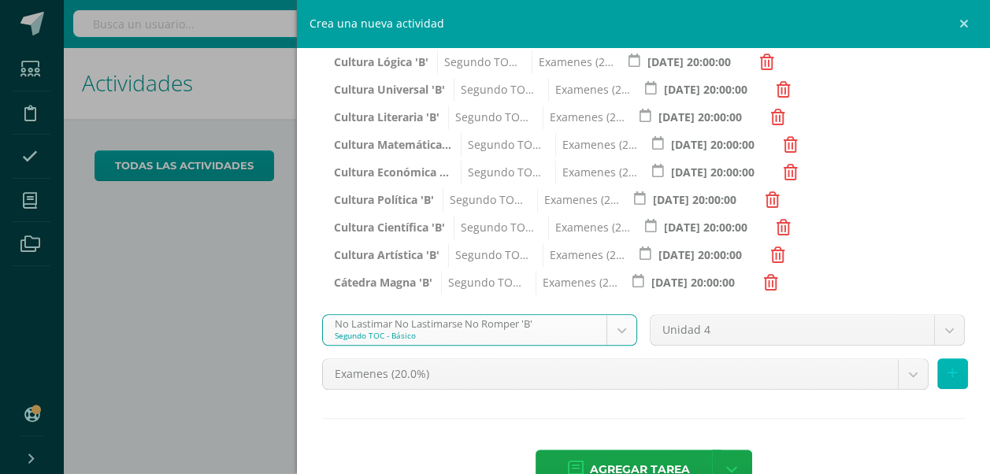
click at [939, 365] on button at bounding box center [952, 373] width 31 height 31
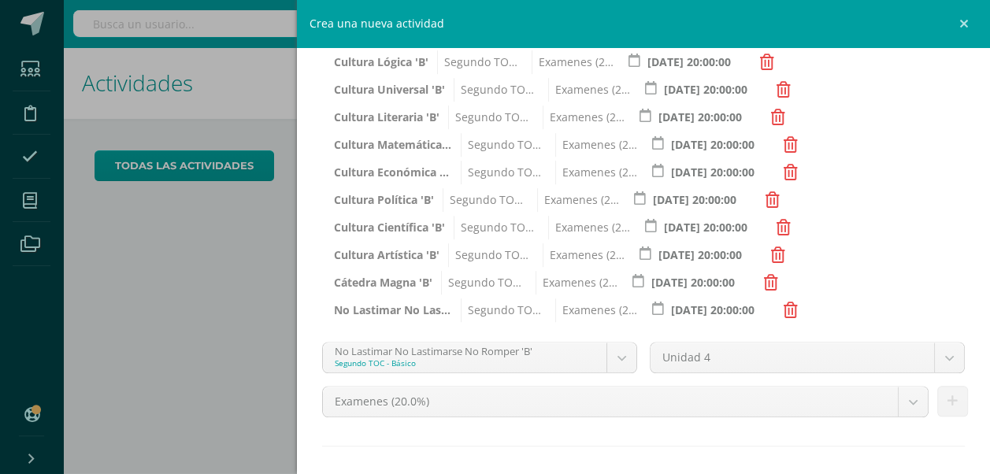
scroll to position [452, 0]
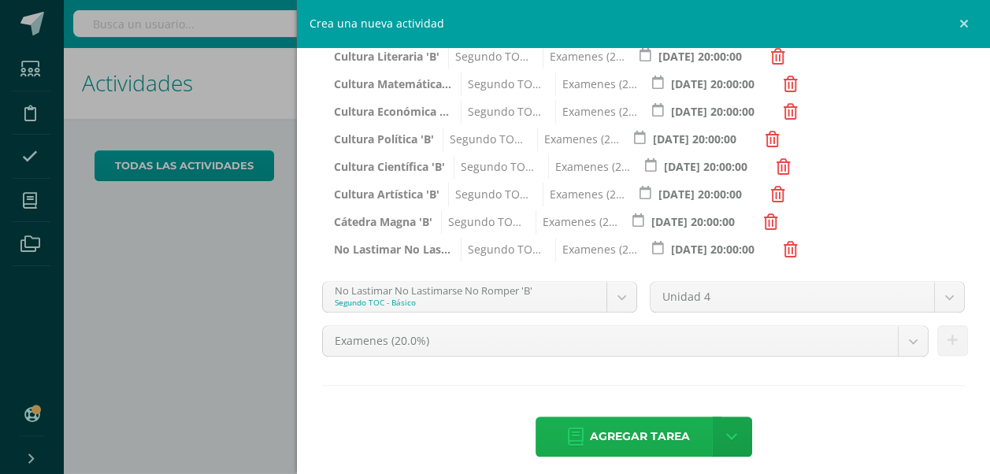
click at [621, 433] on span "Agregar tarea" at bounding box center [640, 437] width 100 height 39
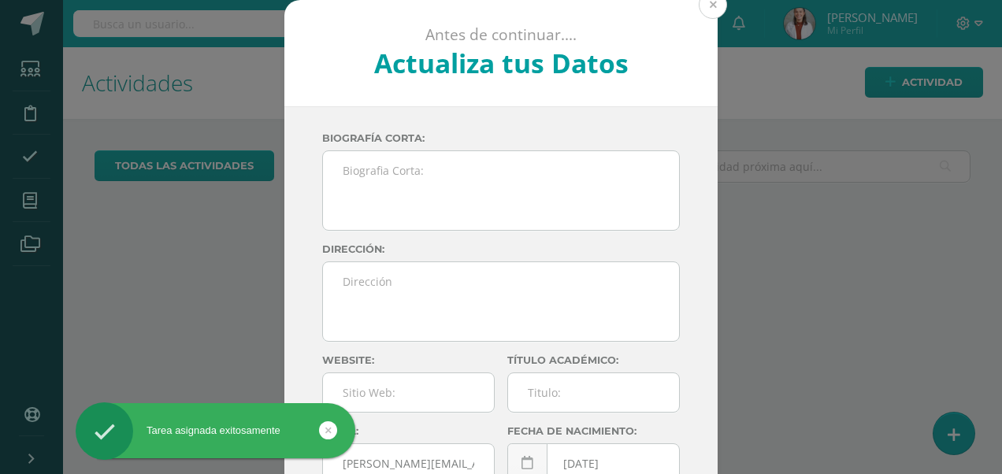
click at [711, 8] on button at bounding box center [713, 5] width 28 height 28
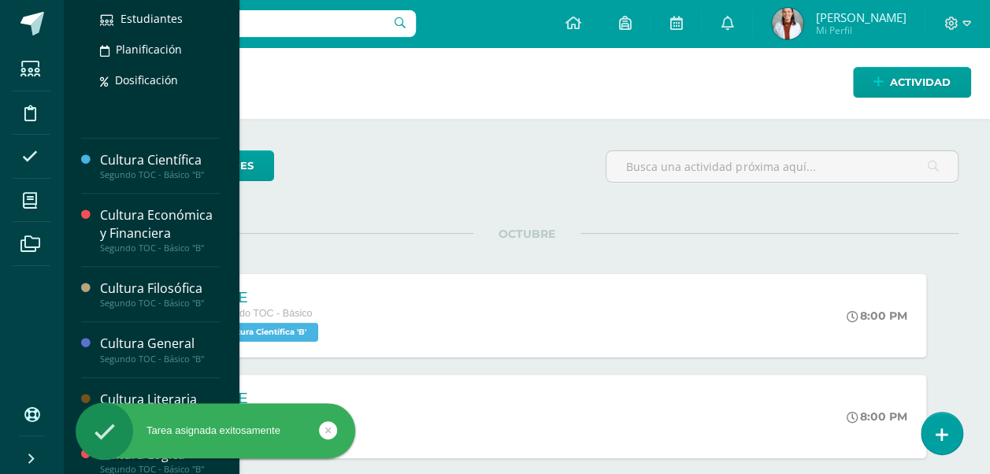
scroll to position [233, 0]
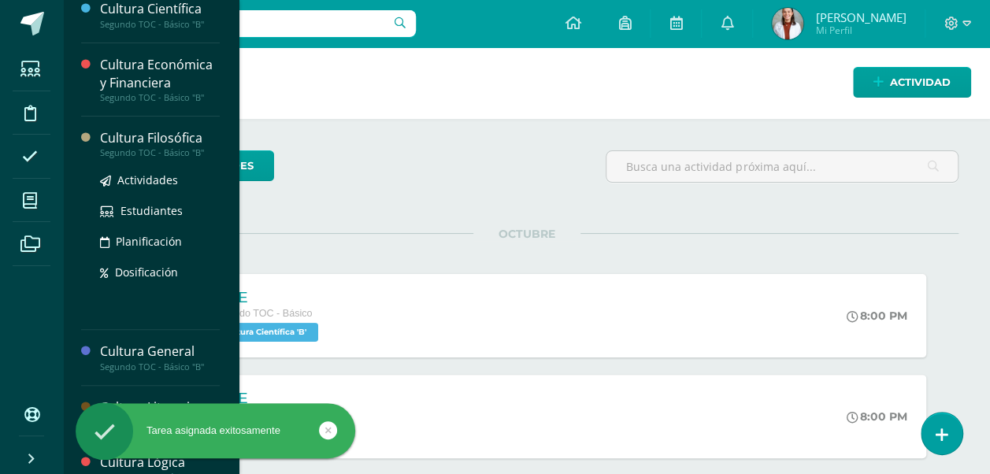
click at [172, 131] on div "Cultura Filosófica" at bounding box center [160, 138] width 120 height 18
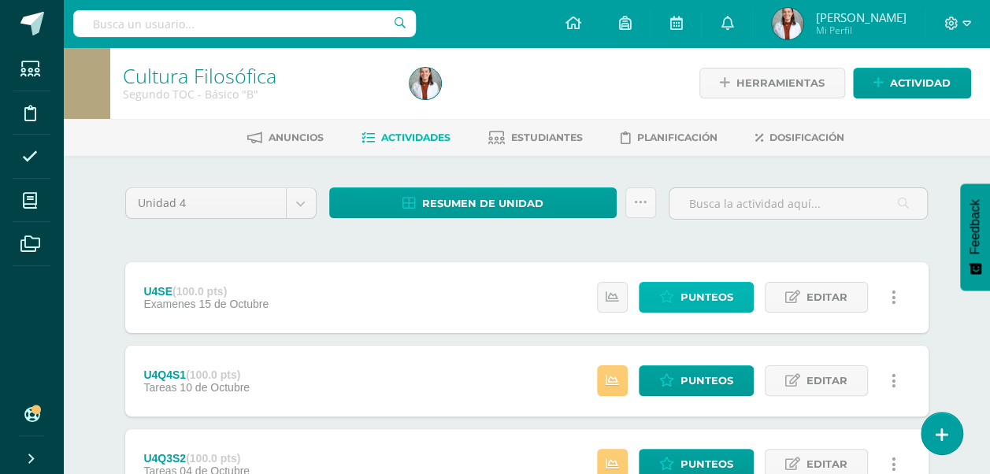
click at [711, 292] on span "Punteos" at bounding box center [707, 297] width 53 height 29
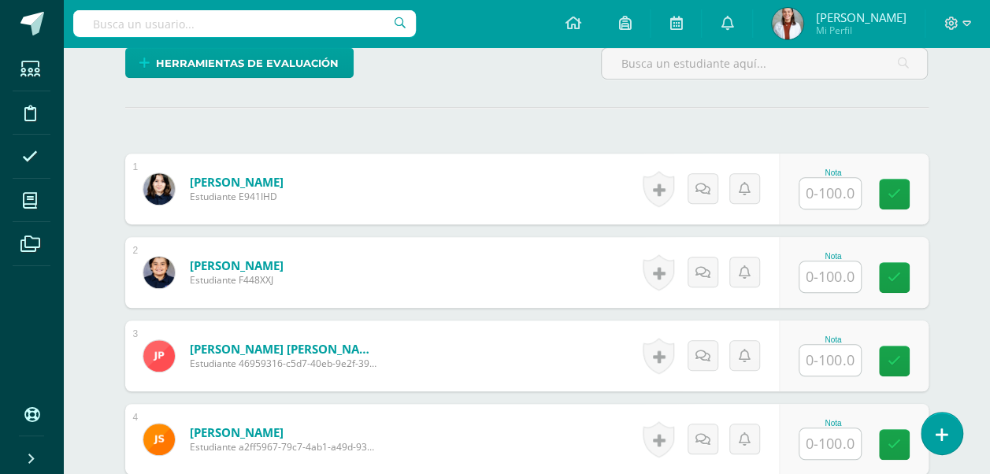
scroll to position [395, 0]
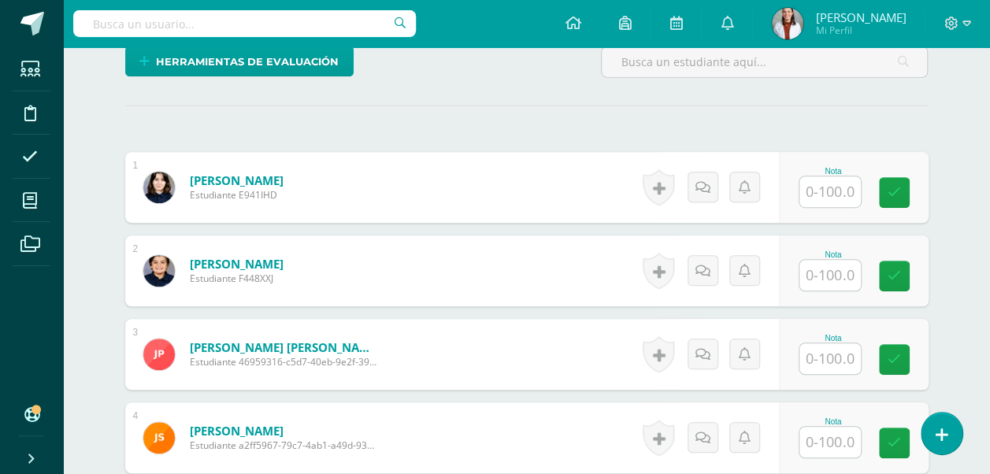
click at [820, 200] on input "text" at bounding box center [830, 191] width 61 height 31
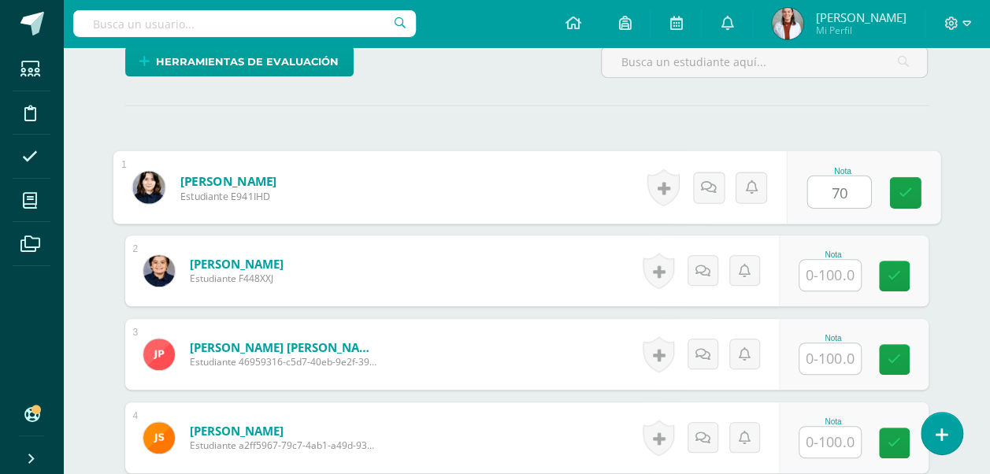
type input "70"
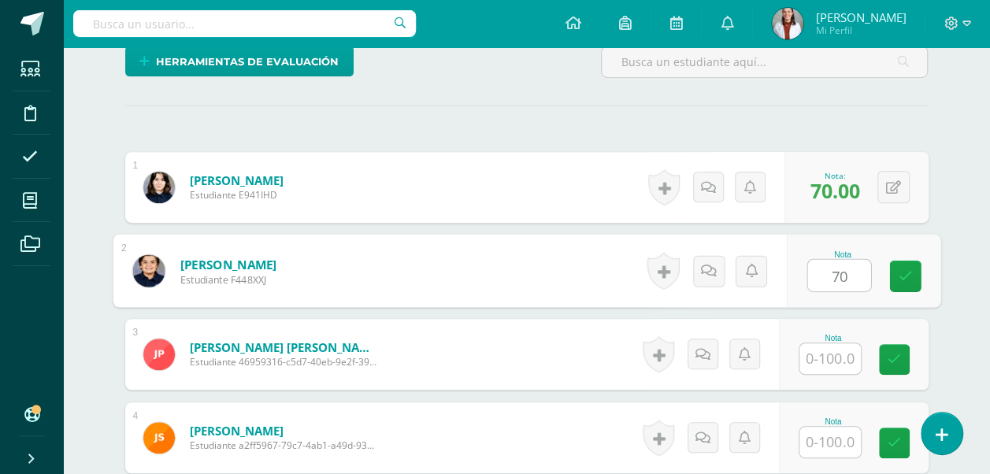
type input "70"
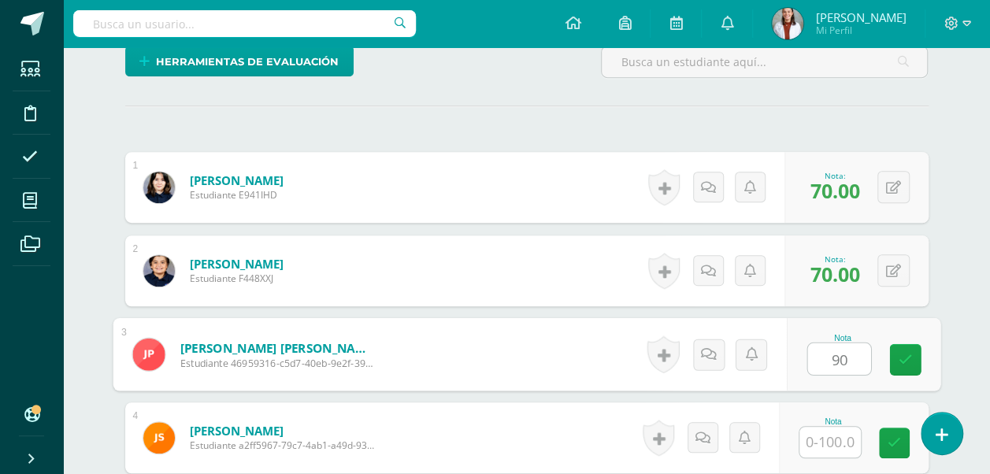
type input "90"
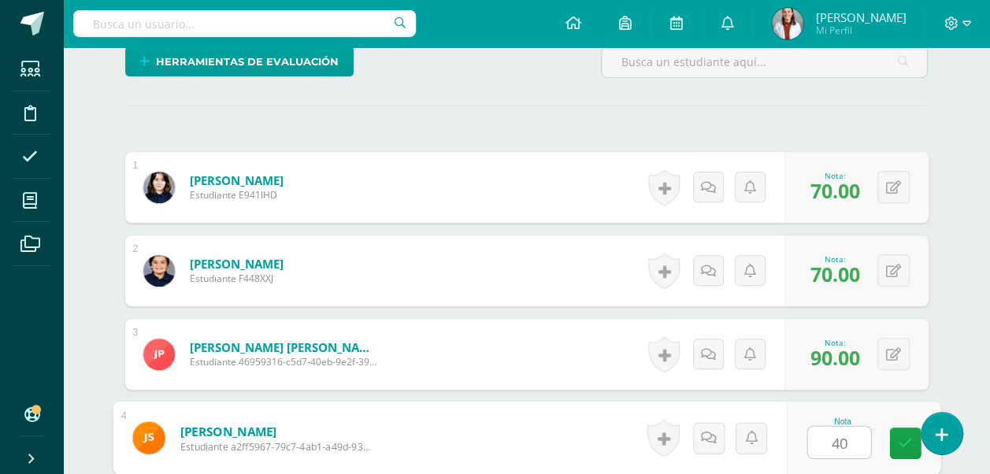
type input "40"
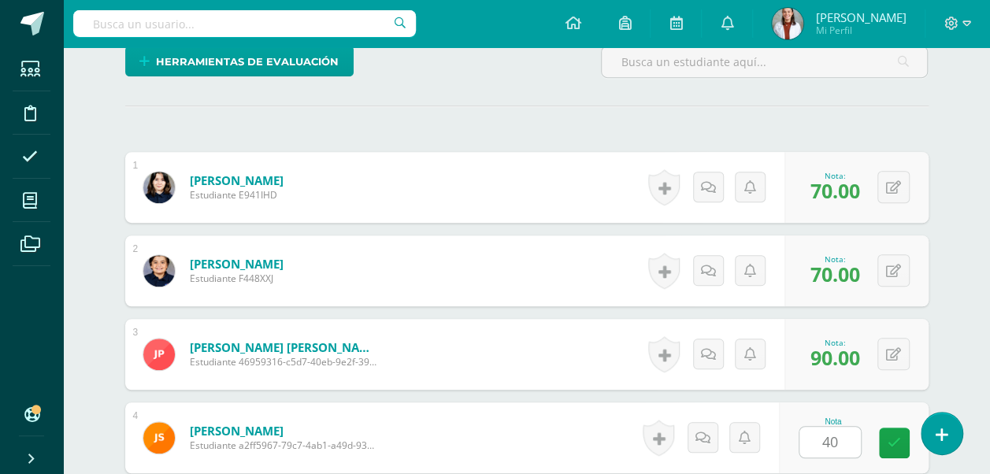
scroll to position [654, 0]
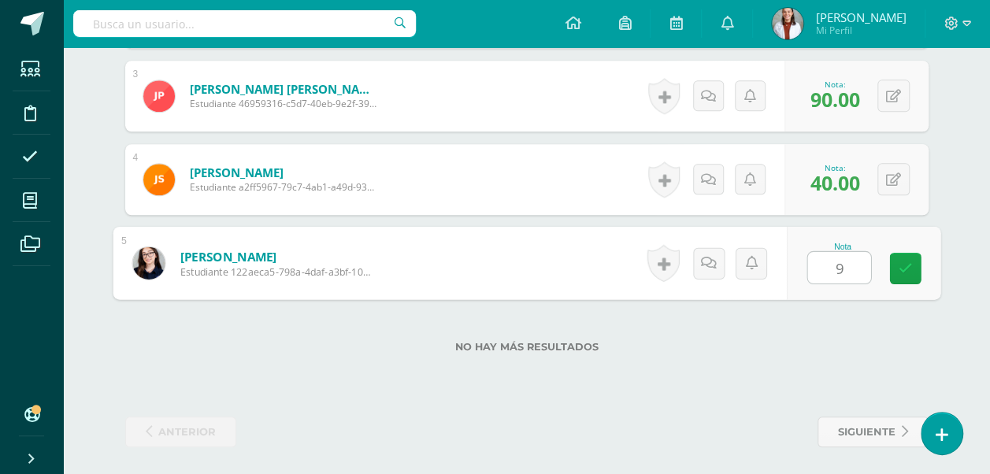
type input "93"
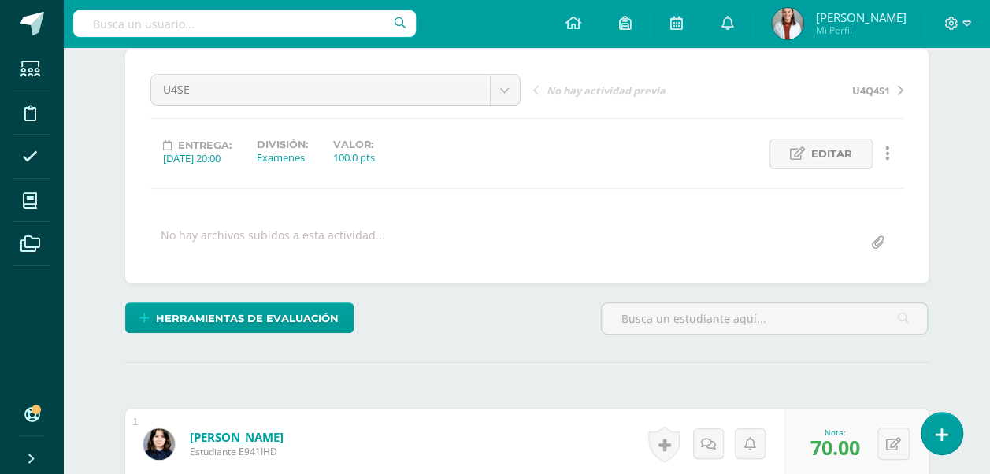
scroll to position [0, 0]
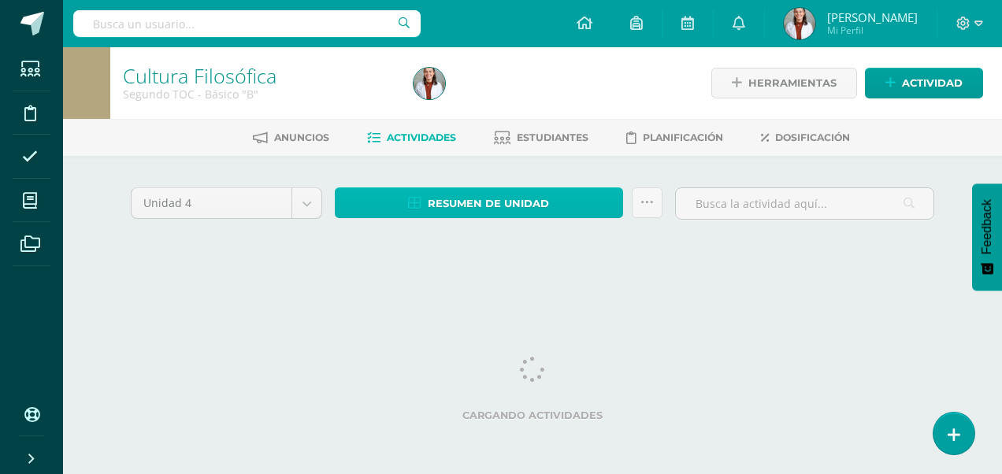
click at [425, 210] on link "Resumen de unidad" at bounding box center [479, 202] width 288 height 31
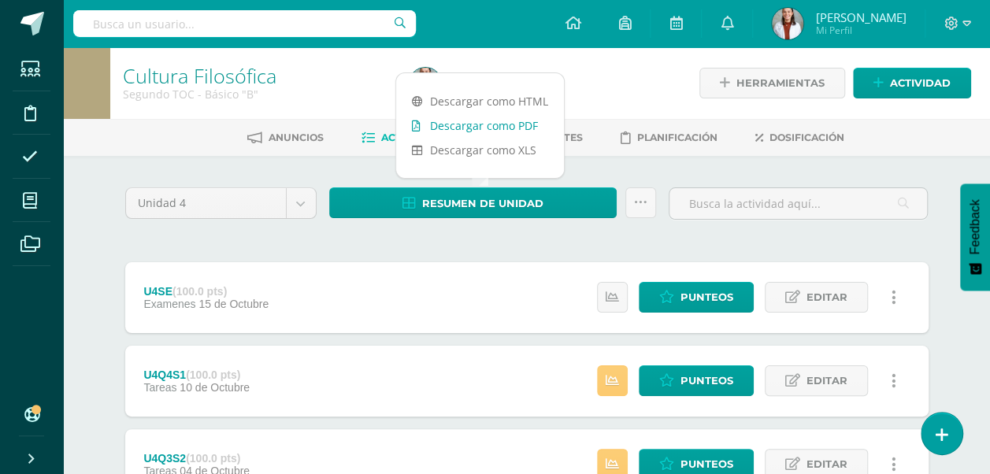
click at [478, 124] on link "Descargar como PDF" at bounding box center [480, 125] width 168 height 24
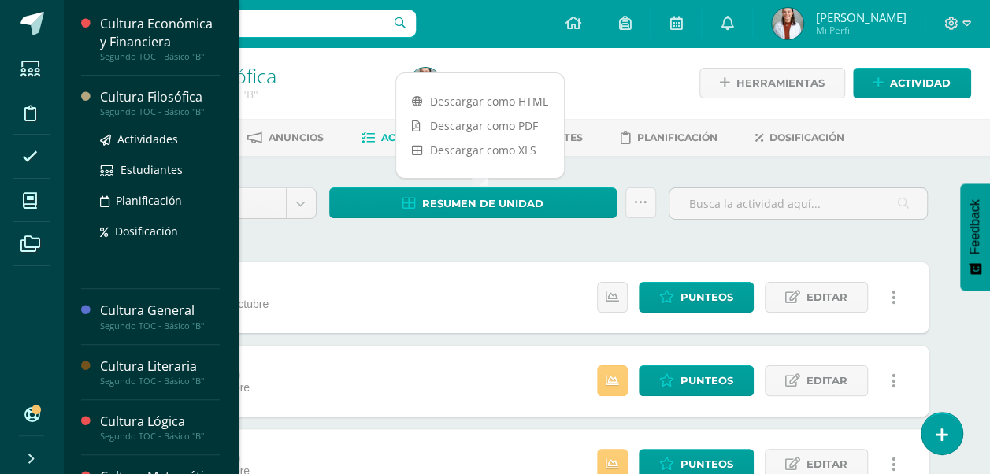
scroll to position [275, 0]
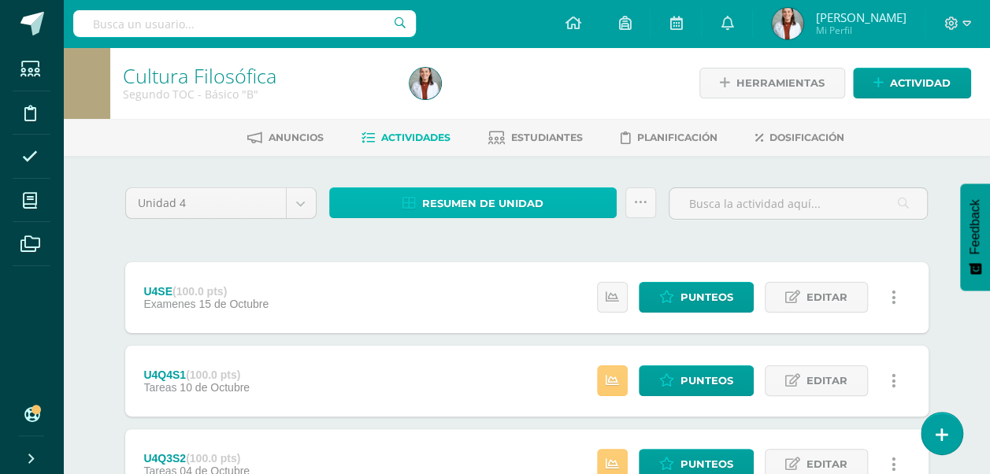
click at [436, 210] on span "Resumen de unidad" at bounding box center [482, 203] width 121 height 29
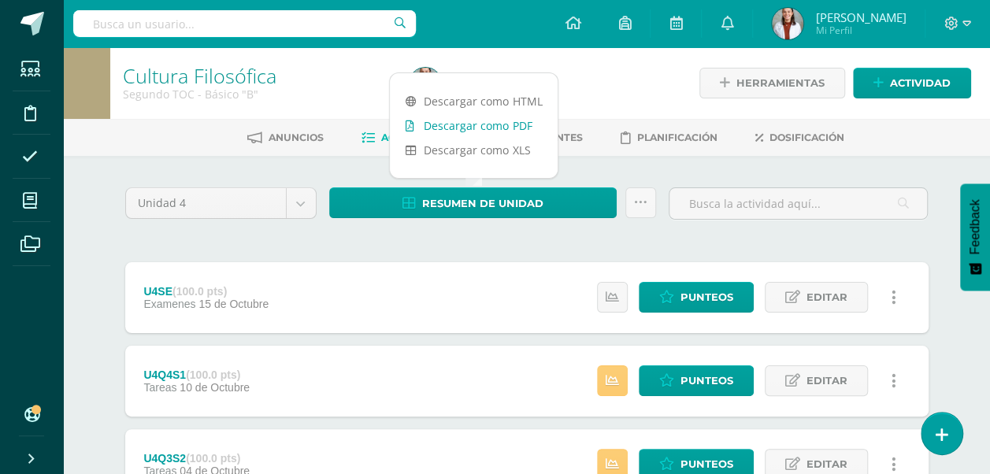
click at [474, 126] on link "Descargar como PDF" at bounding box center [474, 125] width 168 height 24
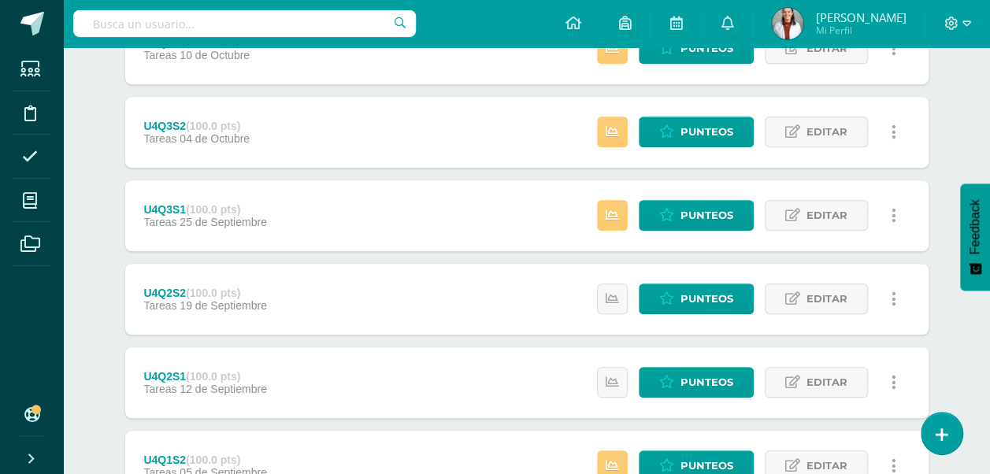
scroll to position [547, 0]
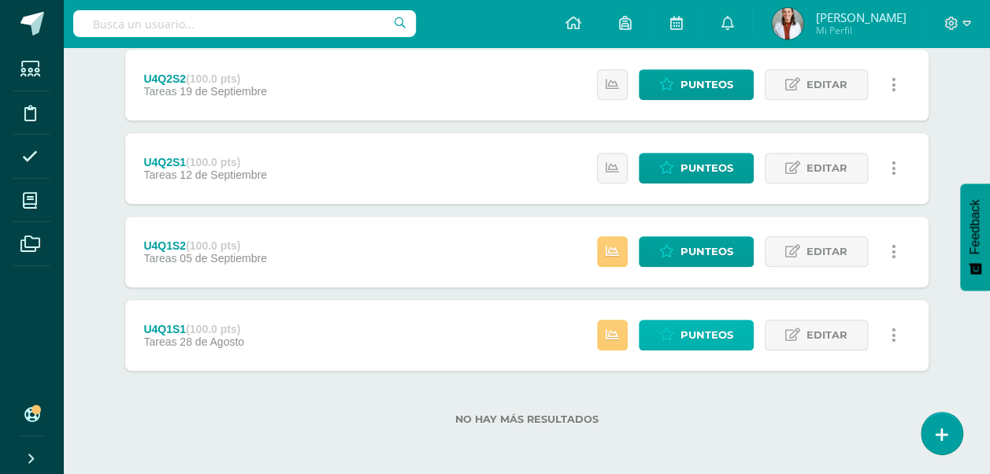
click at [691, 340] on span "Punteos" at bounding box center [707, 335] width 53 height 29
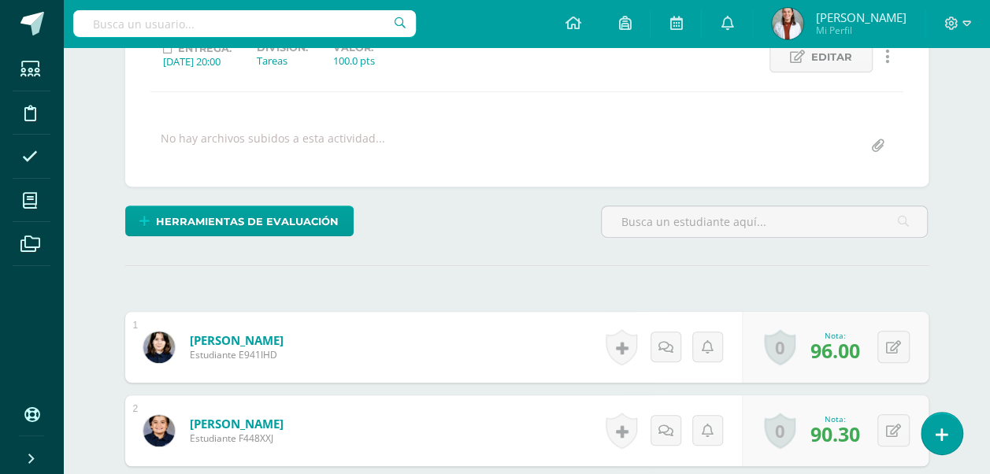
scroll to position [438, 0]
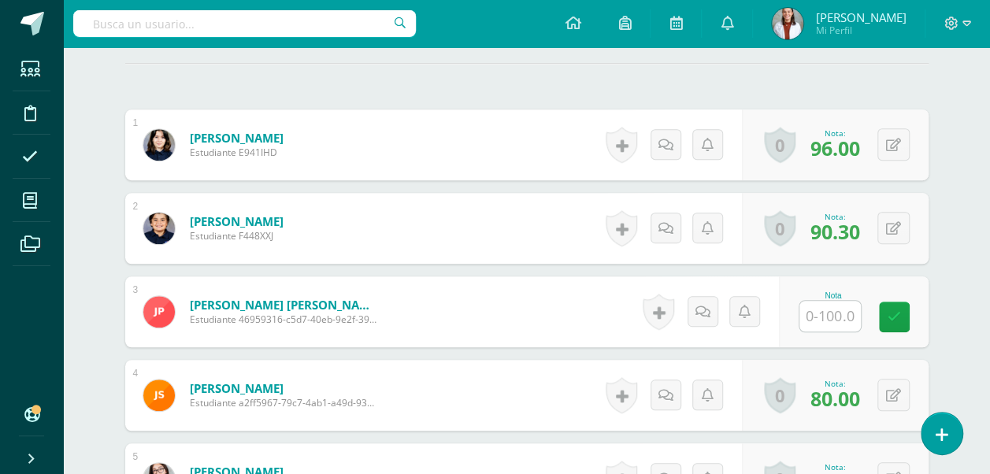
click at [837, 311] on input "text" at bounding box center [830, 316] width 61 height 31
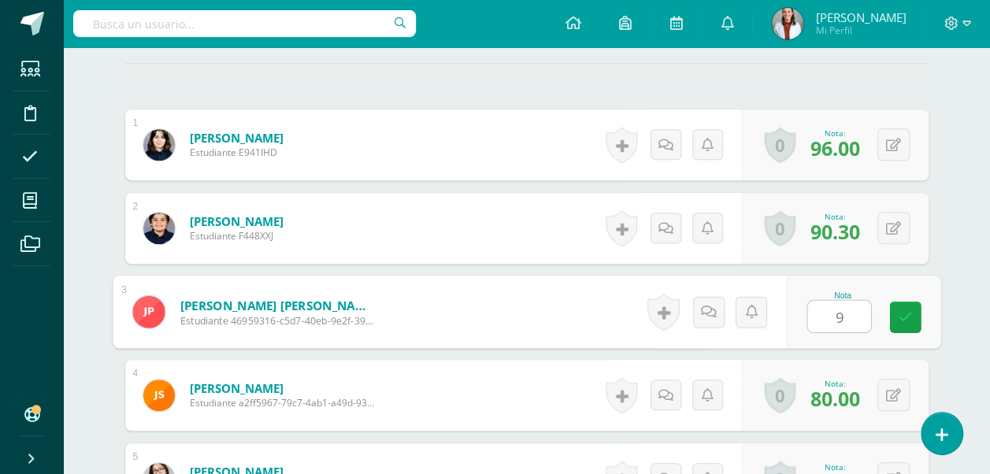
type input "90"
click at [911, 317] on icon at bounding box center [905, 316] width 14 height 13
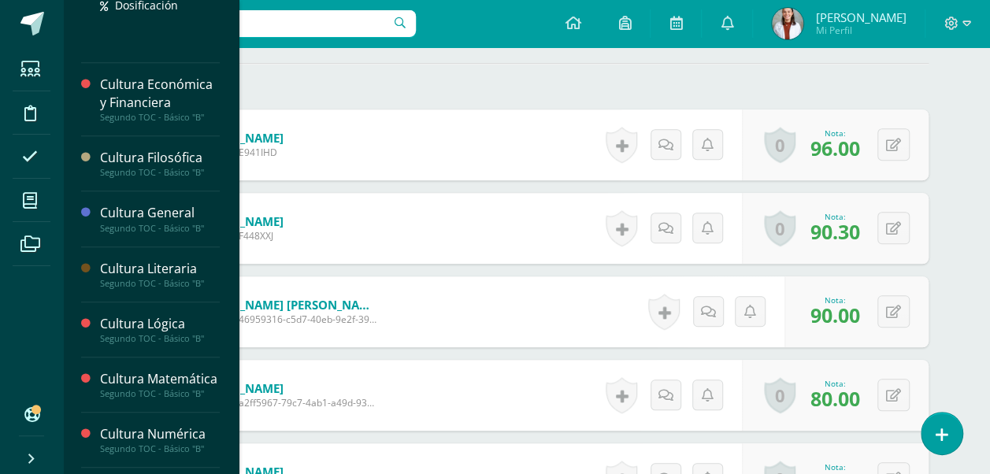
scroll to position [355, 0]
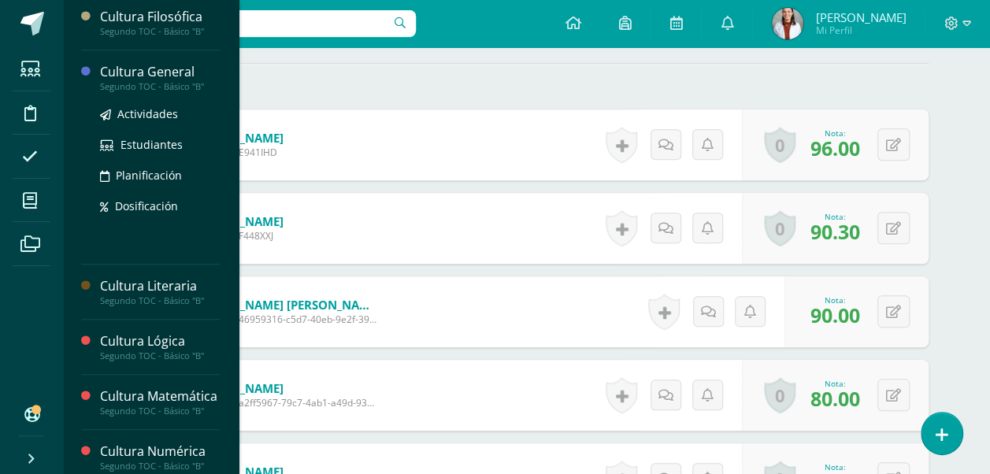
click at [120, 74] on div "Cultura General" at bounding box center [160, 72] width 120 height 18
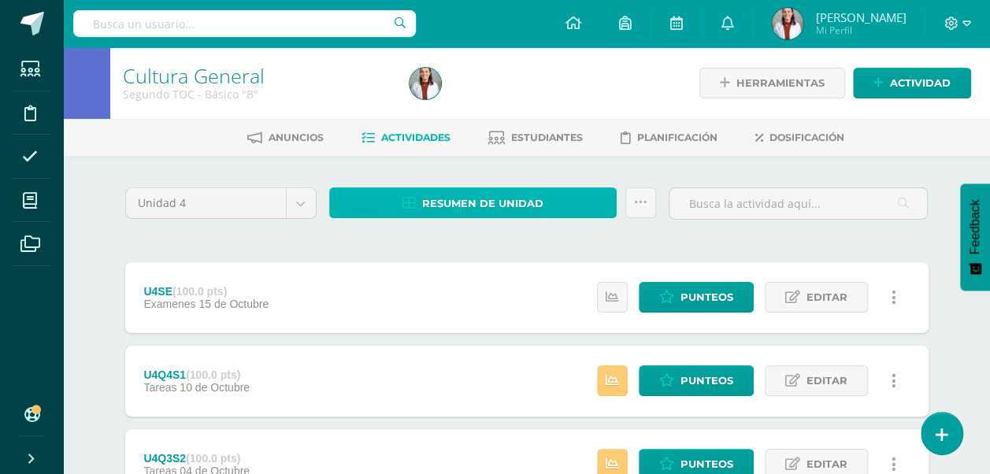
click at [479, 214] on span "Resumen de unidad" at bounding box center [482, 203] width 121 height 29
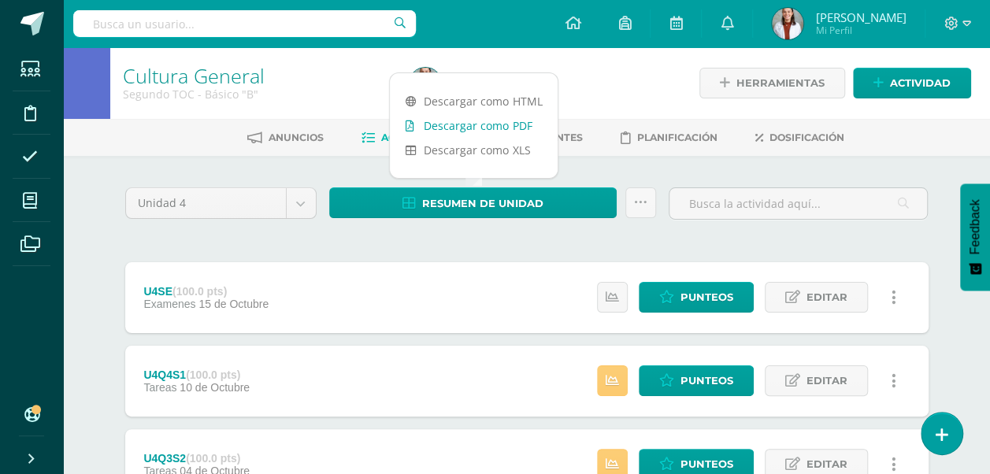
click at [488, 124] on link "Descargar como PDF" at bounding box center [474, 125] width 168 height 24
click at [700, 291] on span "Punteos" at bounding box center [707, 297] width 53 height 29
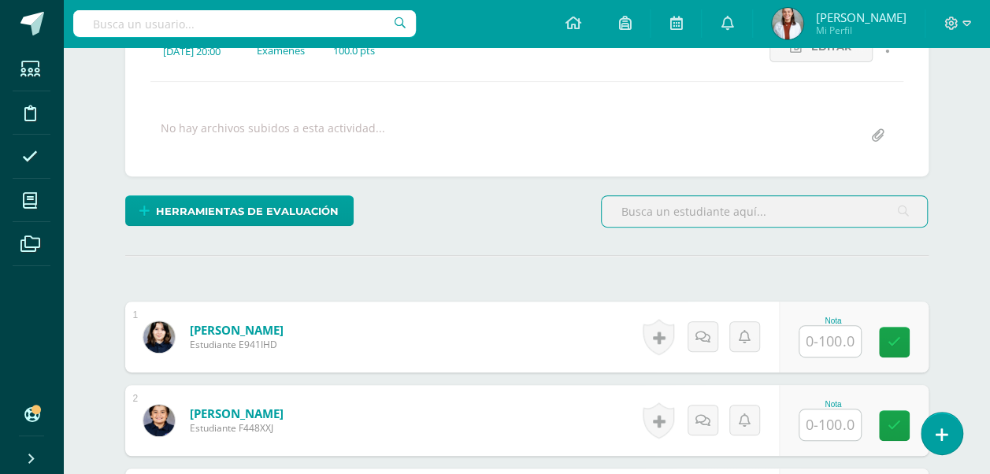
scroll to position [361, 0]
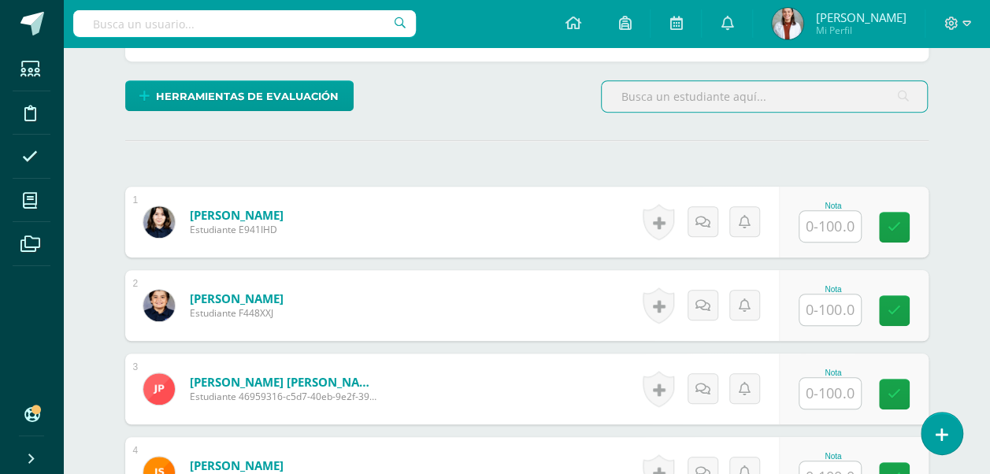
click at [824, 229] on input "text" at bounding box center [830, 226] width 61 height 31
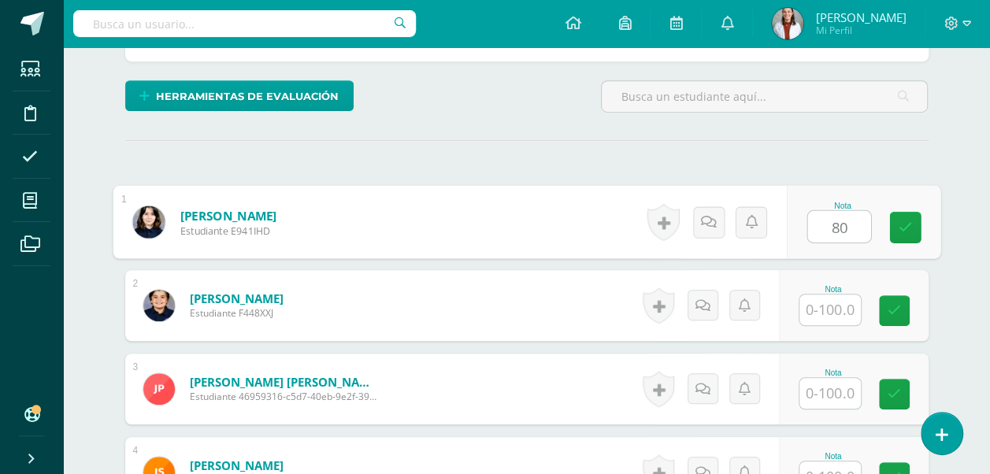
type input "80"
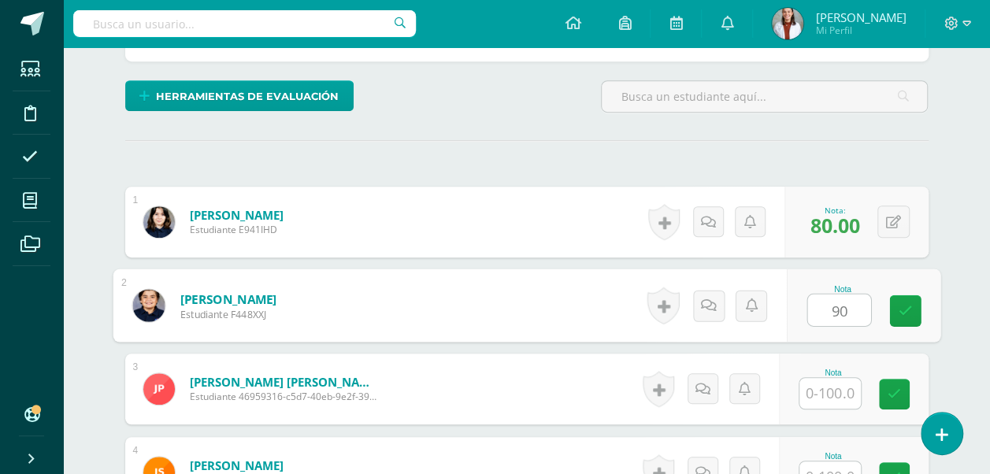
type input "90"
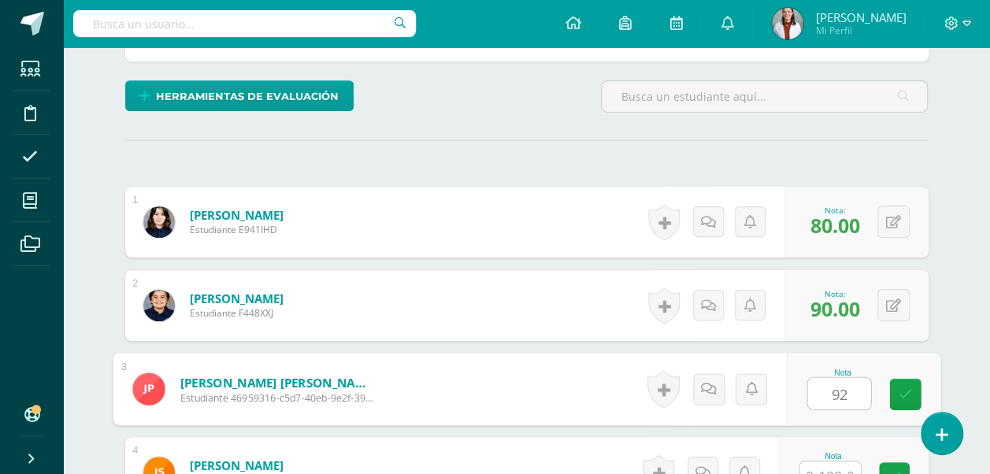
type input "92"
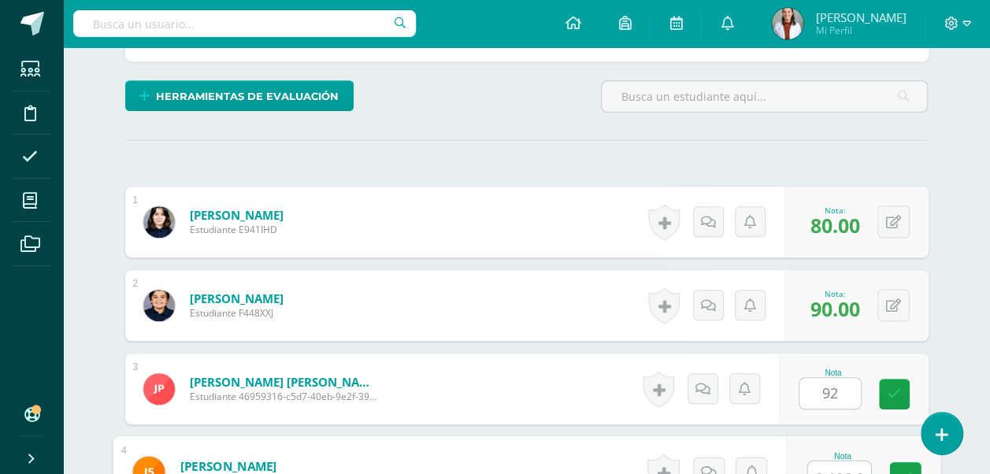
scroll to position [375, 0]
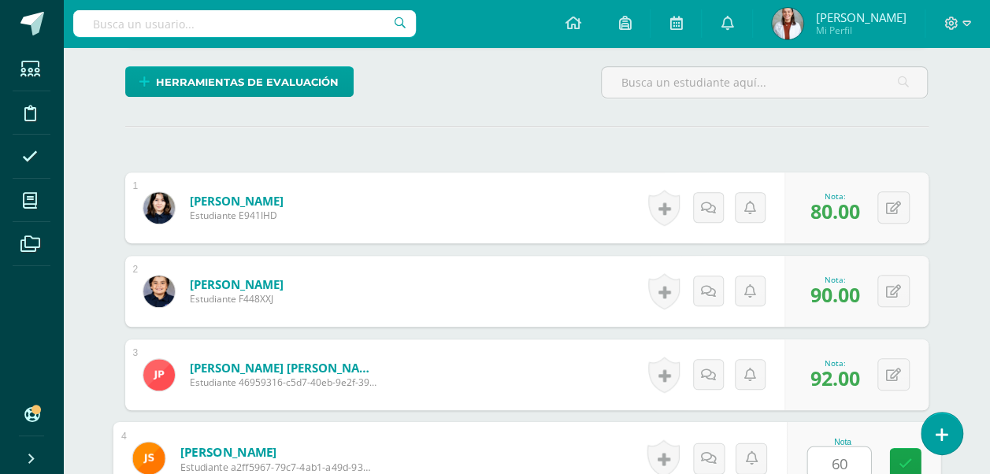
type input "60"
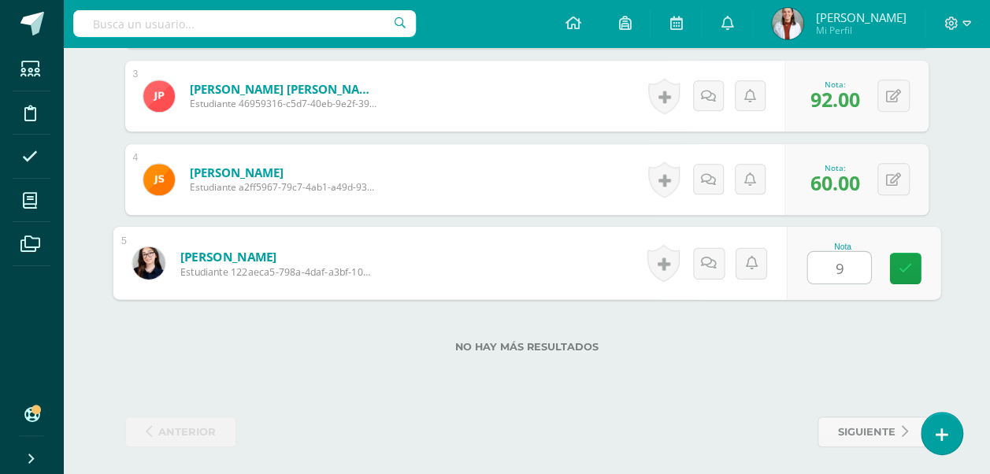
type input "98"
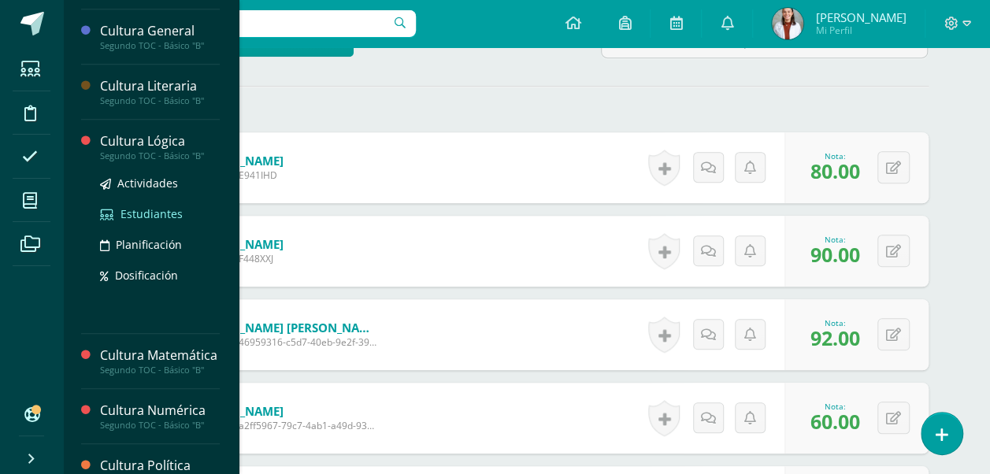
scroll to position [402, 0]
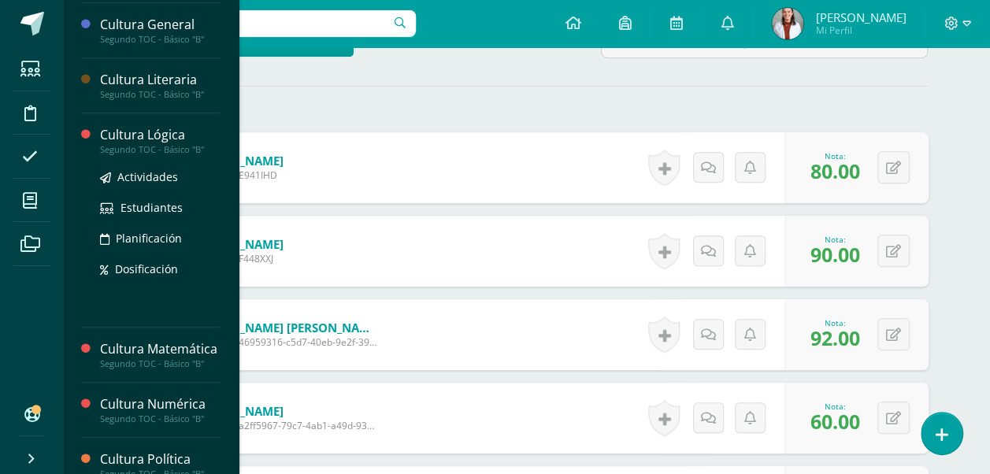
click at [159, 126] on div "Cultura Lógica" at bounding box center [160, 135] width 120 height 18
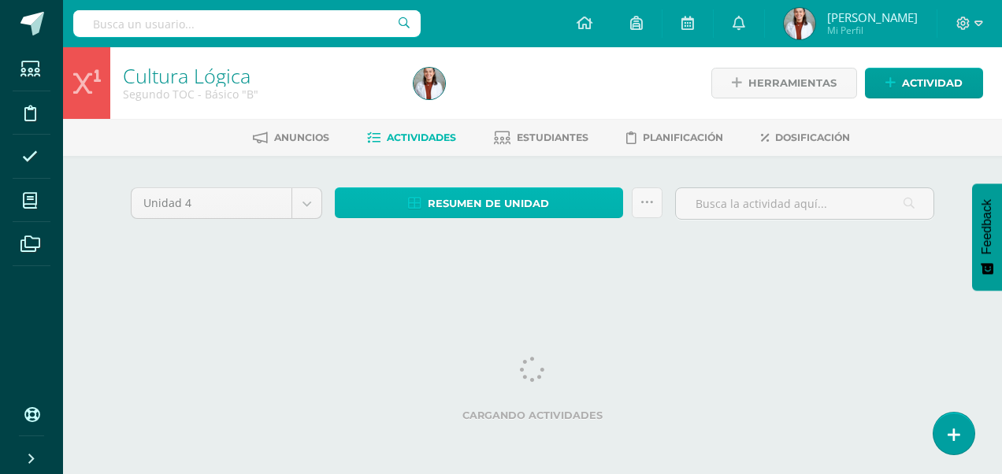
click at [468, 209] on span "Resumen de unidad" at bounding box center [488, 203] width 121 height 29
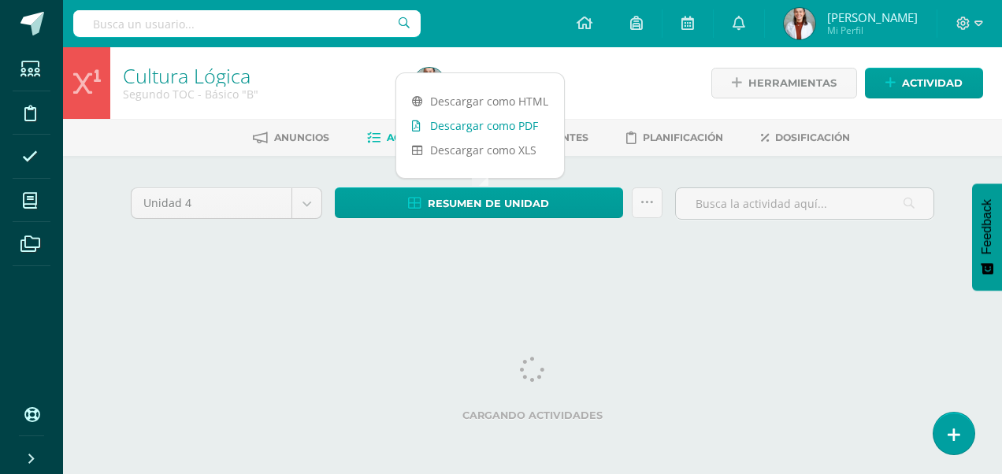
click at [506, 120] on link "Descargar como PDF" at bounding box center [480, 125] width 168 height 24
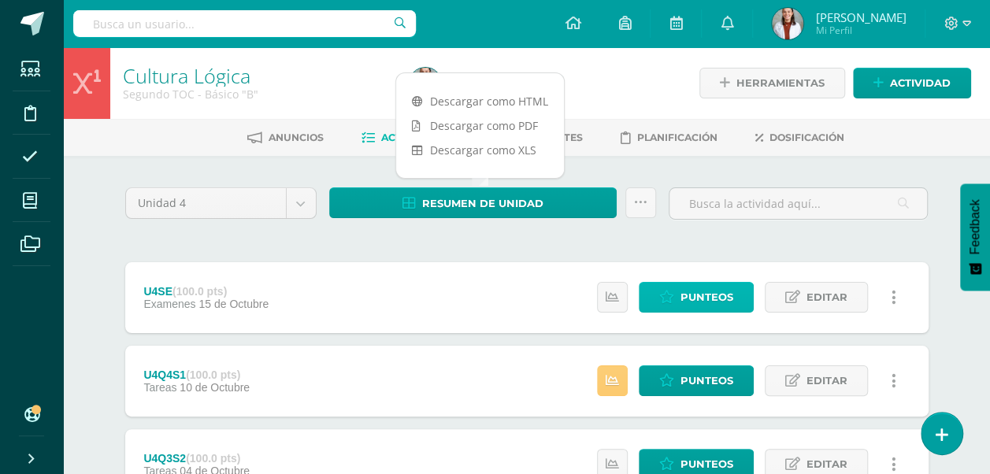
click at [673, 295] on icon at bounding box center [666, 297] width 15 height 13
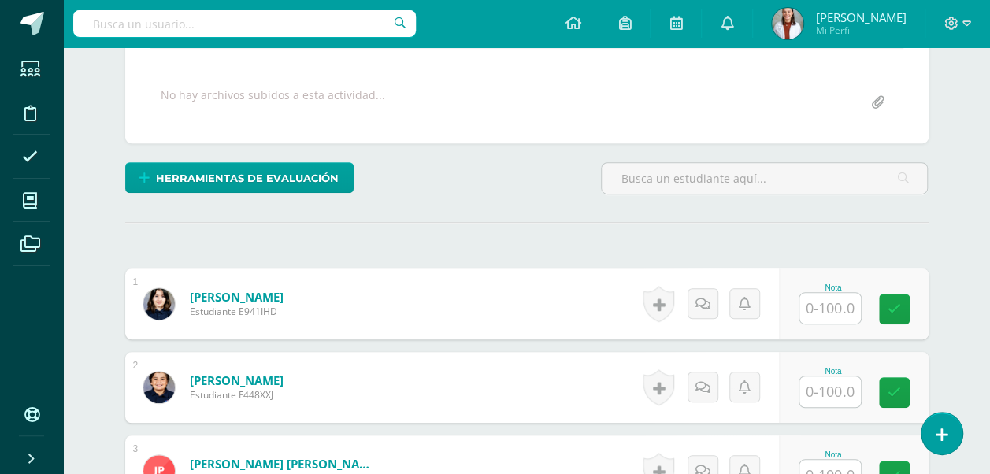
scroll to position [280, 0]
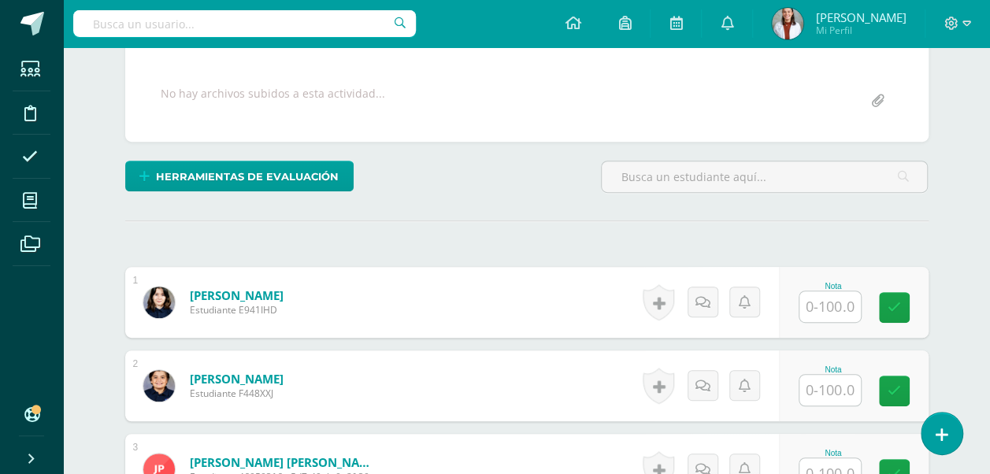
click at [827, 307] on input "text" at bounding box center [830, 306] width 61 height 31
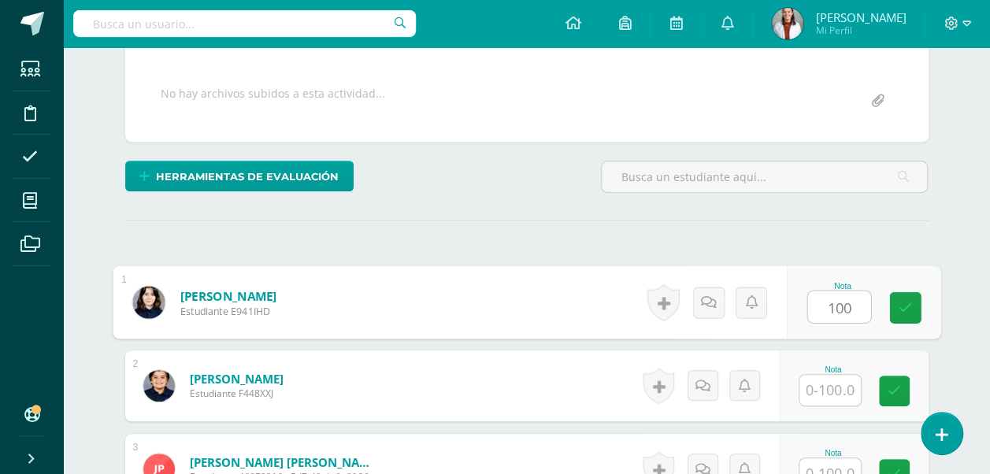
type input "100"
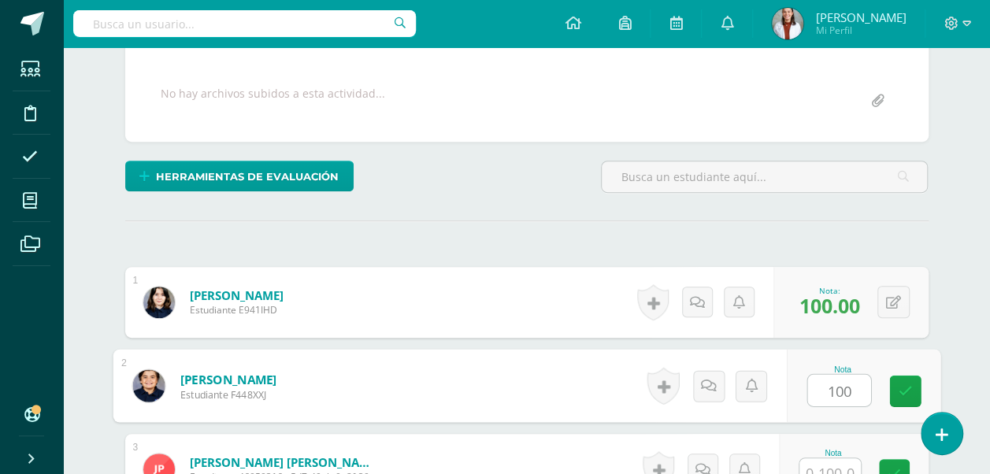
type input "100"
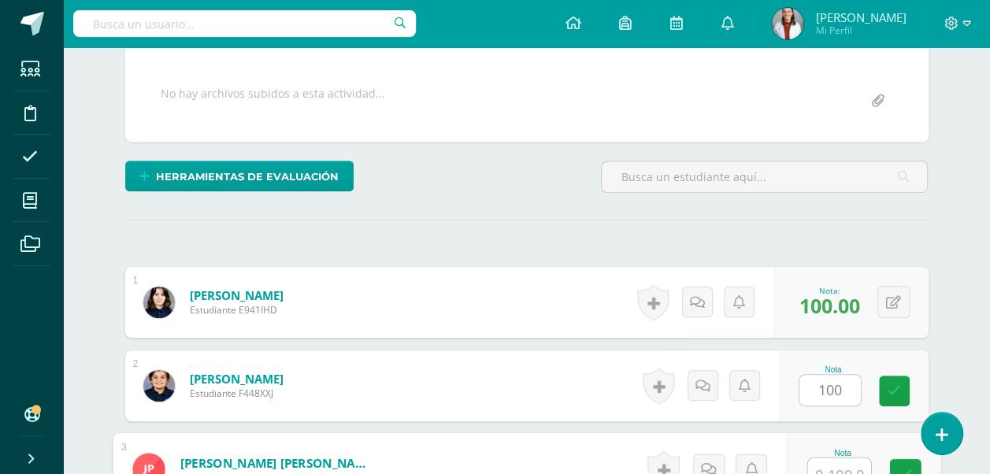
scroll to position [291, 0]
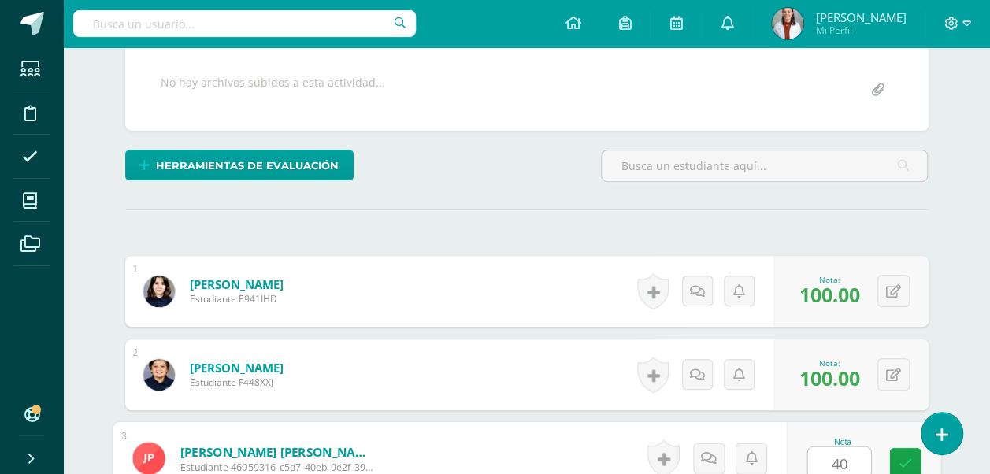
type input "40"
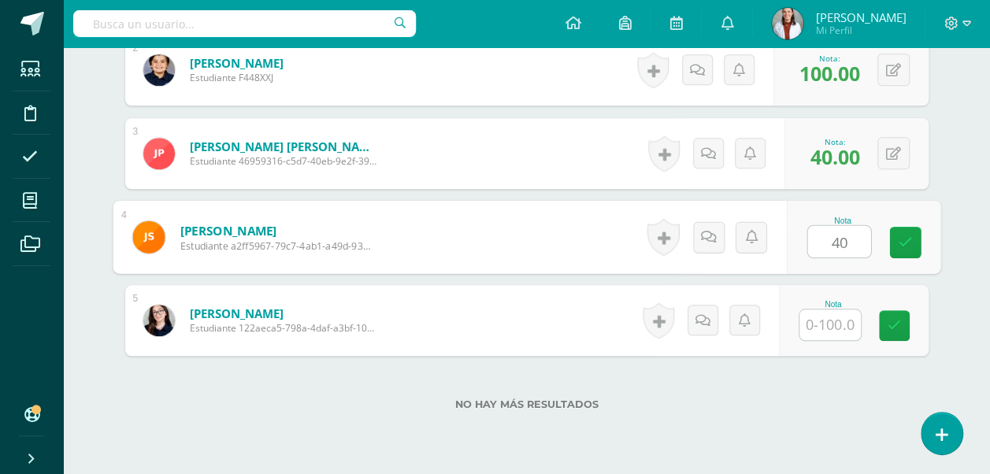
type input "40"
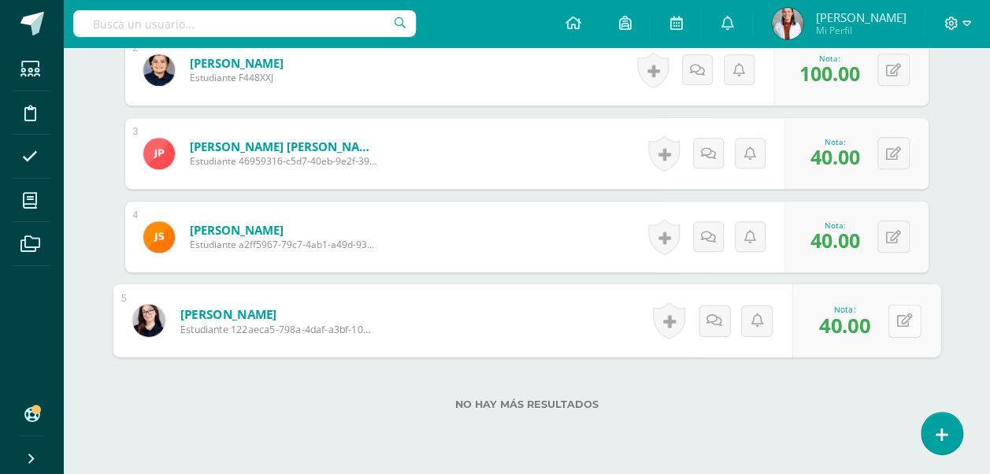
click at [897, 314] on icon at bounding box center [905, 320] width 16 height 13
type input "60"
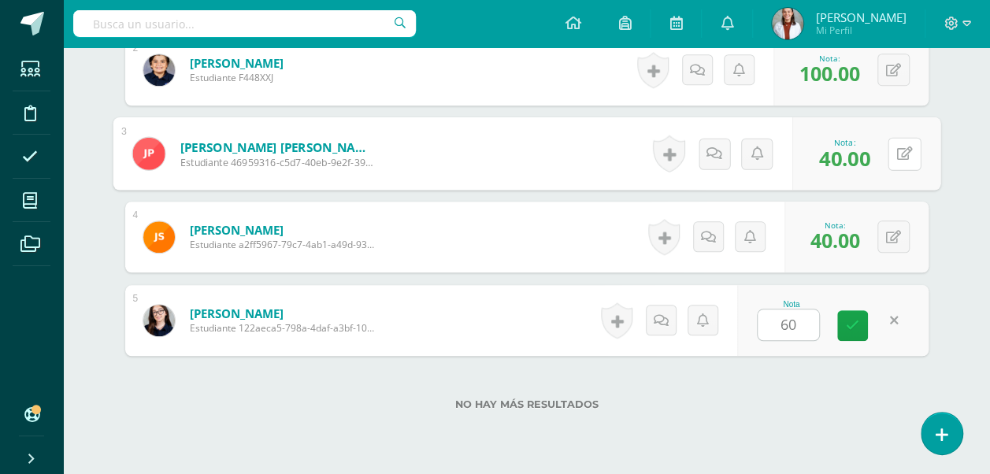
click at [888, 140] on div "0 [GEOGRAPHIC_DATA] Logros obtenidos Aún no hay logros agregados Nota: 40.00" at bounding box center [867, 153] width 148 height 73
click at [911, 155] on icon at bounding box center [905, 153] width 16 height 13
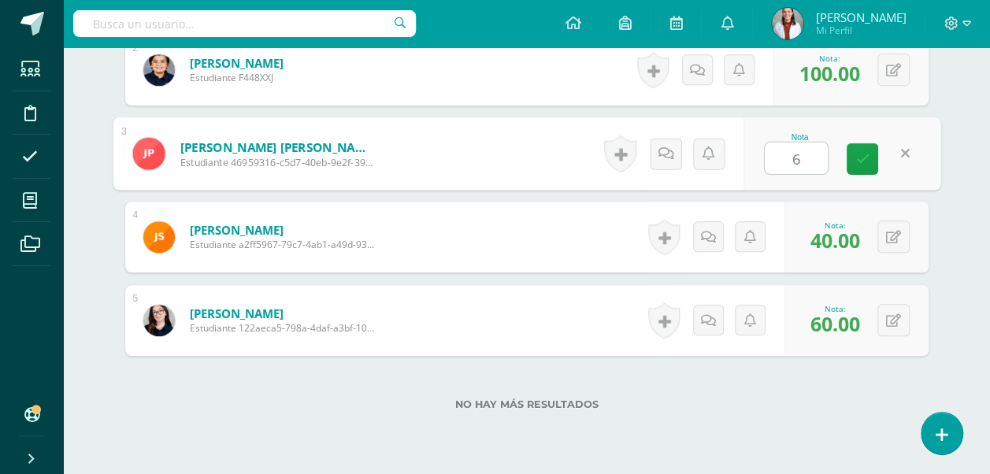
type input "60"
click at [863, 154] on icon at bounding box center [863, 158] width 14 height 13
